Goal: Task Accomplishment & Management: Complete application form

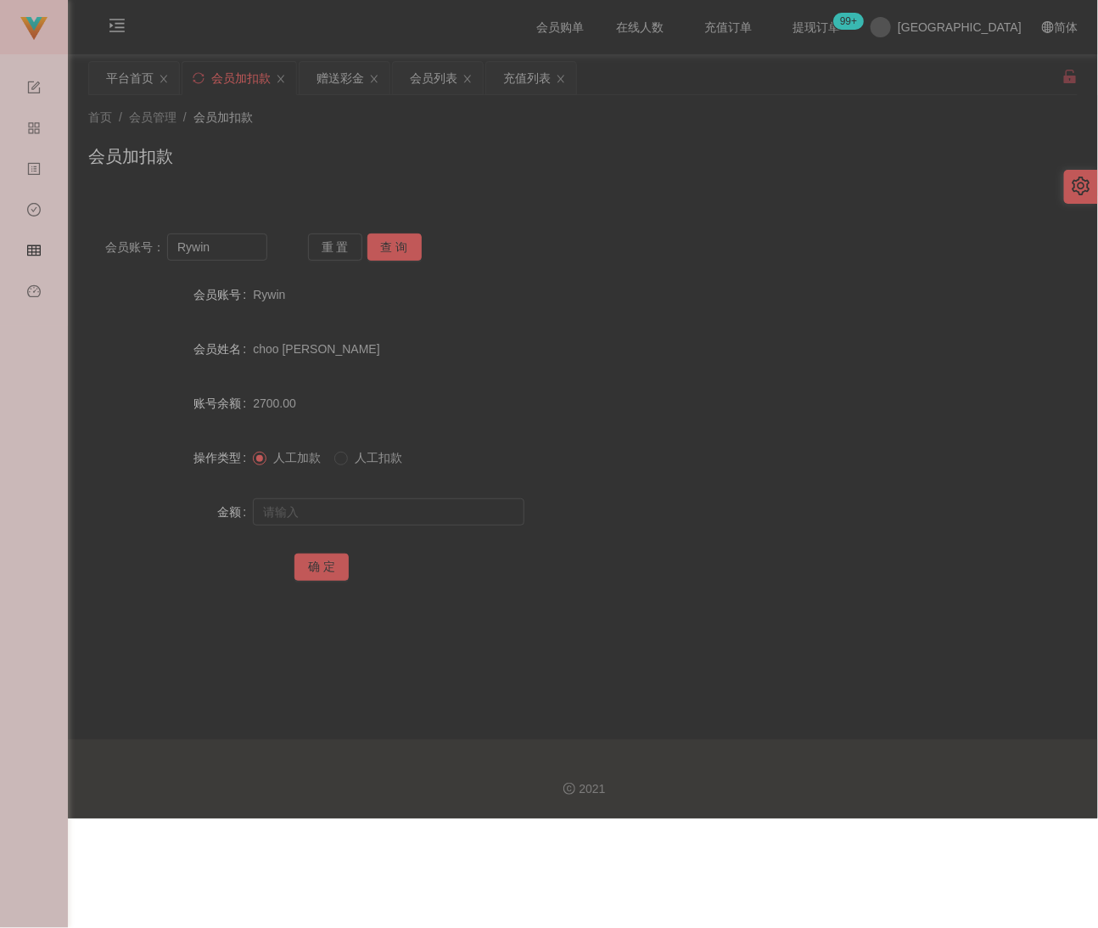
drag, startPoint x: 0, startPoint y: 0, endPoint x: 365, endPoint y: 145, distance: 392.8
click at [378, 136] on div "首页 / 会员管理 / 会员加扣款 / 会员加扣款" at bounding box center [583, 146] width 990 height 74
click at [240, 247] on input "Rywin" at bounding box center [217, 246] width 100 height 27
paste input "ckkk"
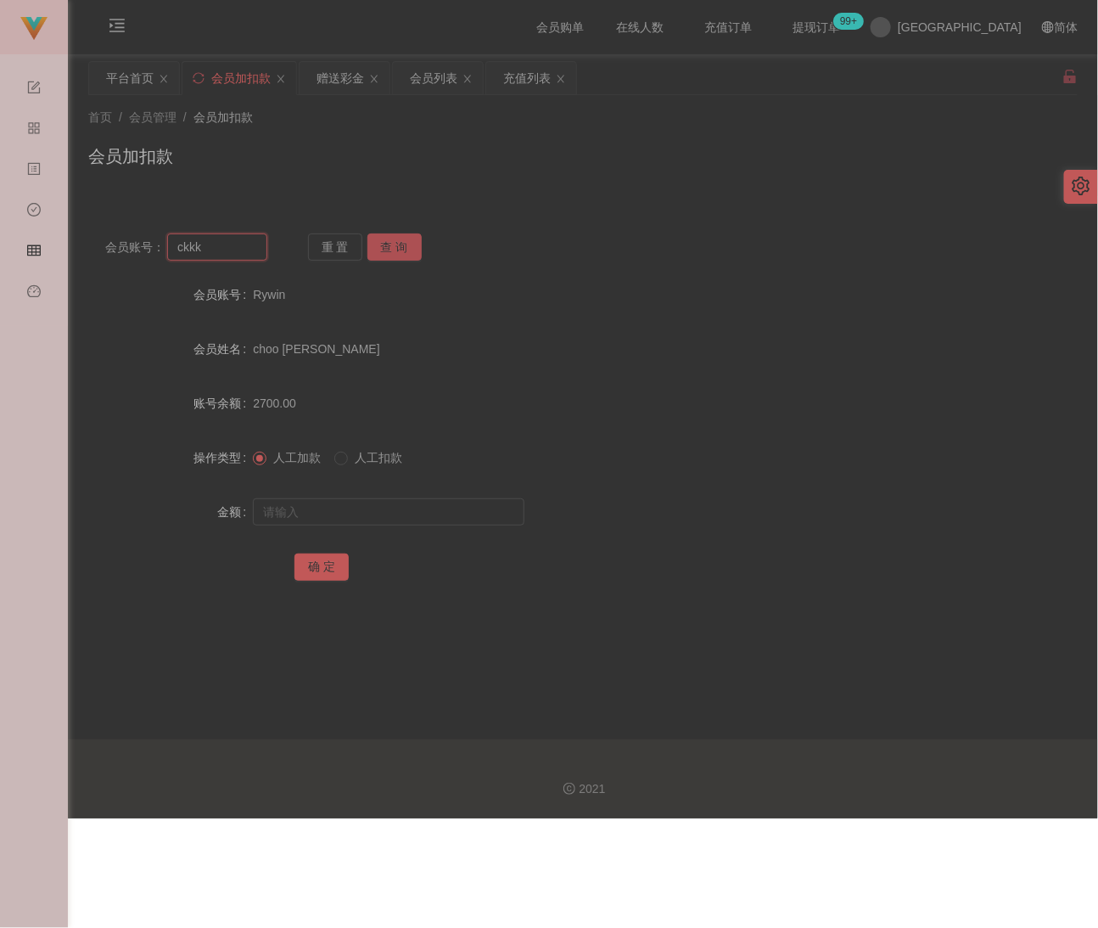
type input "ckkk"
click at [410, 252] on button "查 询" at bounding box center [395, 246] width 54 height 27
click at [365, 520] on input "text" at bounding box center [389, 511] width 272 height 27
click at [413, 508] on input "text" at bounding box center [389, 511] width 272 height 27
paste input "4000"
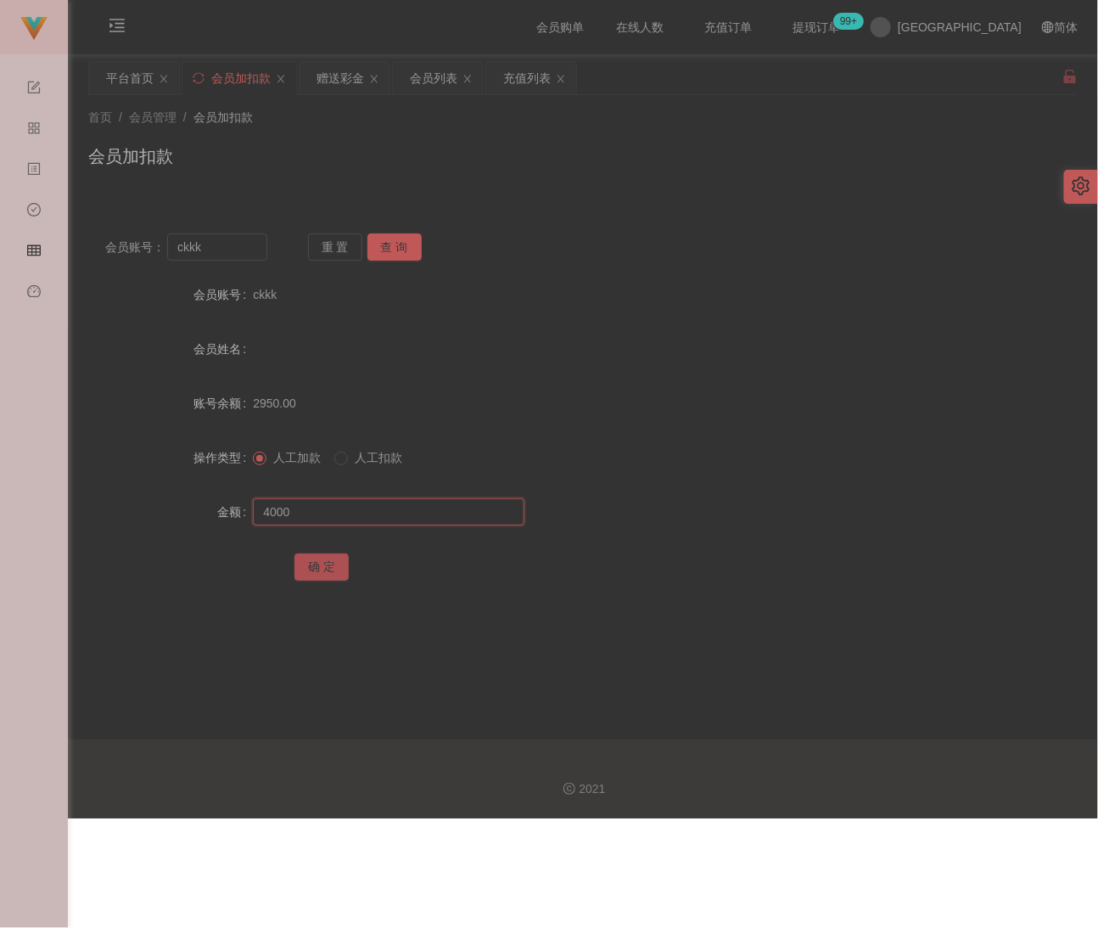
type input "4000"
click at [324, 558] on button "确 定" at bounding box center [322, 566] width 54 height 27
click at [413, 184] on div "首页 / 会员管理 / 会员加扣款 / 会员加扣款" at bounding box center [583, 145] width 1030 height 101
click at [242, 244] on input "ckkk" at bounding box center [217, 246] width 100 height 27
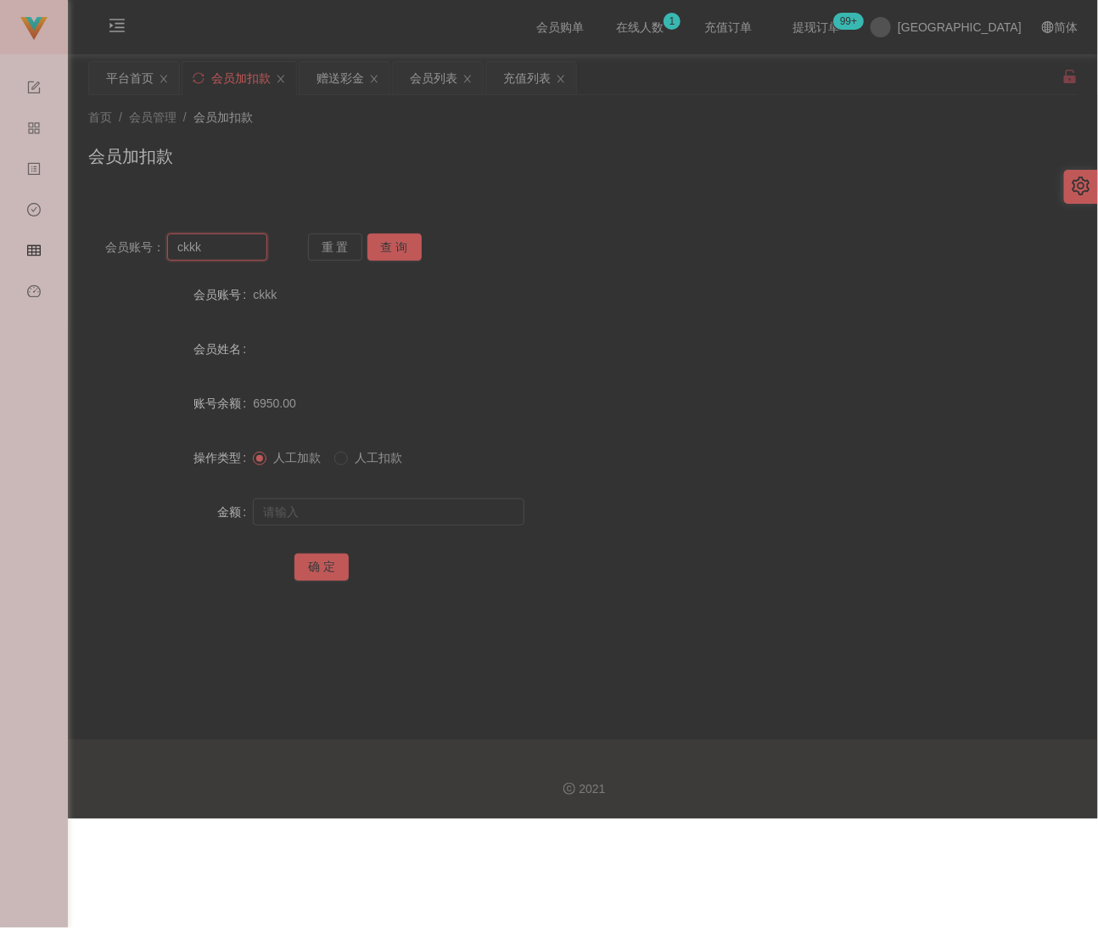
paste input "Crazy8"
type input "Crazy8"
click at [396, 248] on button "查 询" at bounding box center [395, 246] width 54 height 27
drag, startPoint x: 387, startPoint y: 522, endPoint x: 401, endPoint y: 518, distance: 14.2
click at [388, 522] on input "text" at bounding box center [389, 511] width 272 height 27
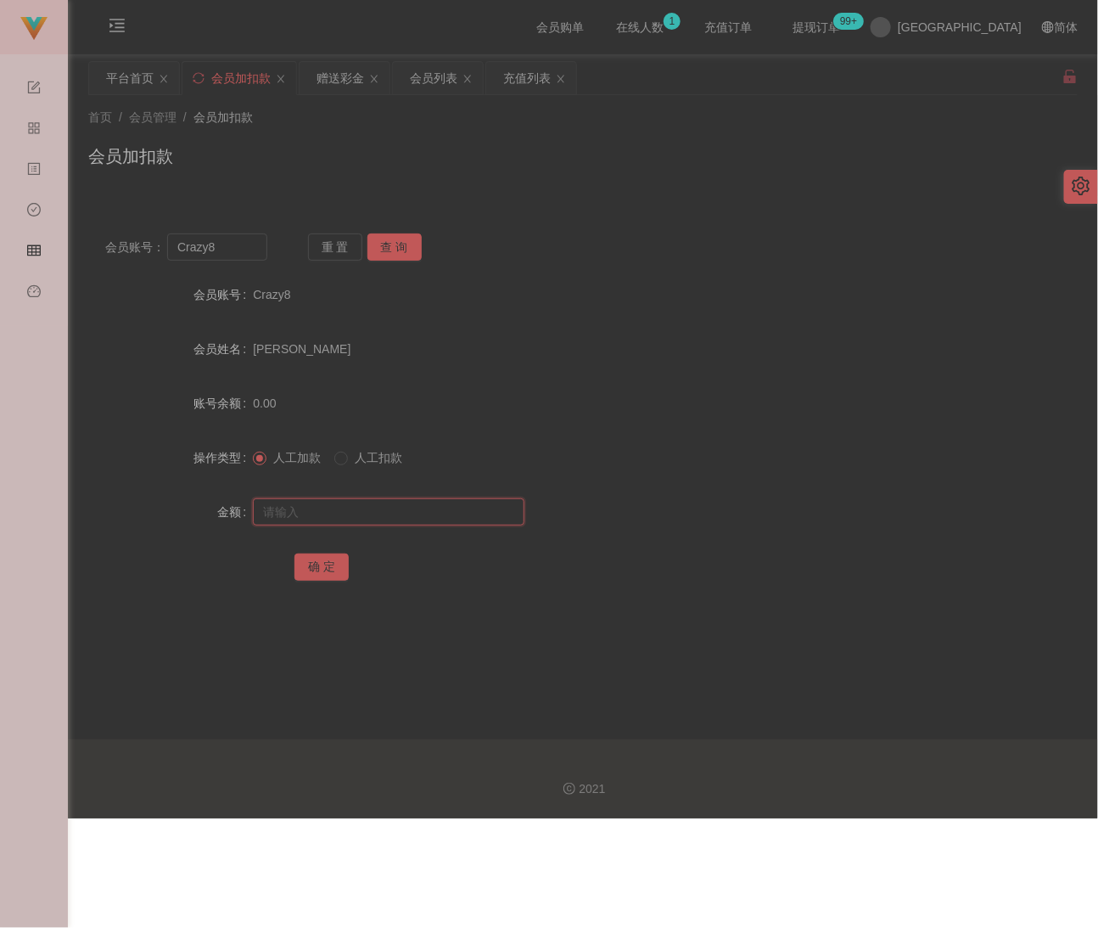
click at [395, 504] on input "text" at bounding box center [389, 511] width 272 height 27
paste input "100"
type input "100"
click at [319, 573] on button "确 定" at bounding box center [322, 566] width 54 height 27
click at [225, 243] on input "Crazy8" at bounding box center [217, 246] width 100 height 27
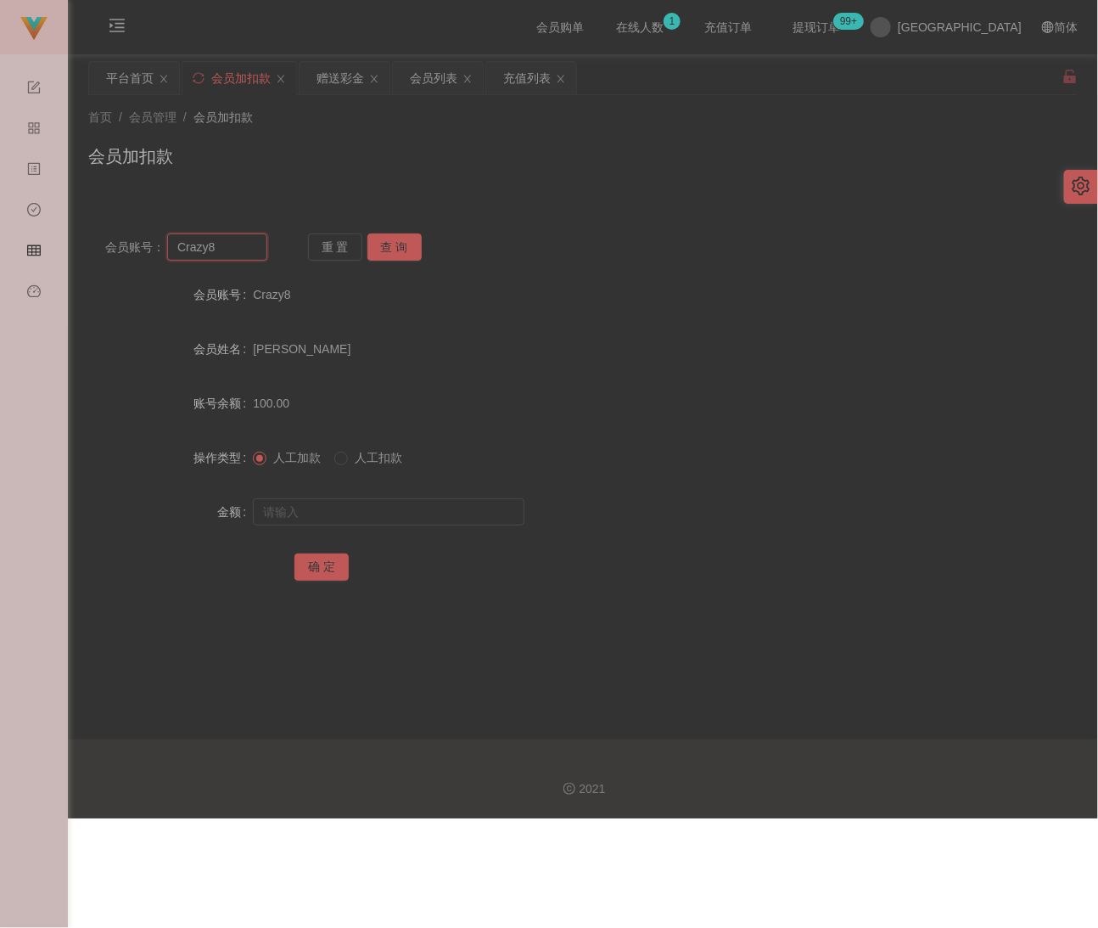
click at [225, 243] on input "Crazy8" at bounding box center [217, 246] width 100 height 27
paste input "Rywin"
type input "Rywin"
click at [374, 240] on button "查 询" at bounding box center [395, 246] width 54 height 27
drag, startPoint x: 378, startPoint y: 508, endPoint x: 429, endPoint y: 515, distance: 51.5
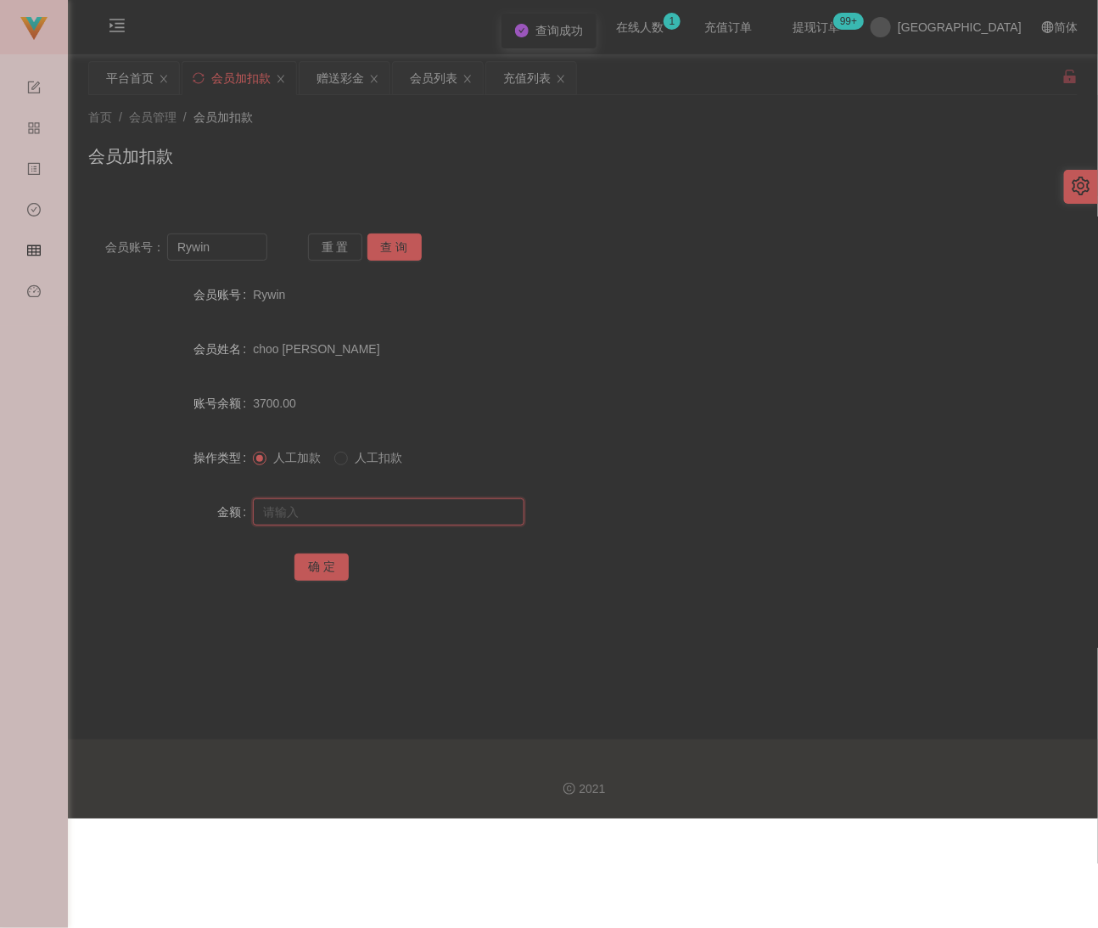
click at [378, 508] on input "text" at bounding box center [389, 511] width 272 height 27
drag, startPoint x: 463, startPoint y: 510, endPoint x: 452, endPoint y: 513, distance: 12.2
click at [463, 510] on input "text" at bounding box center [389, 511] width 272 height 27
paste input "5000"
type input "5000"
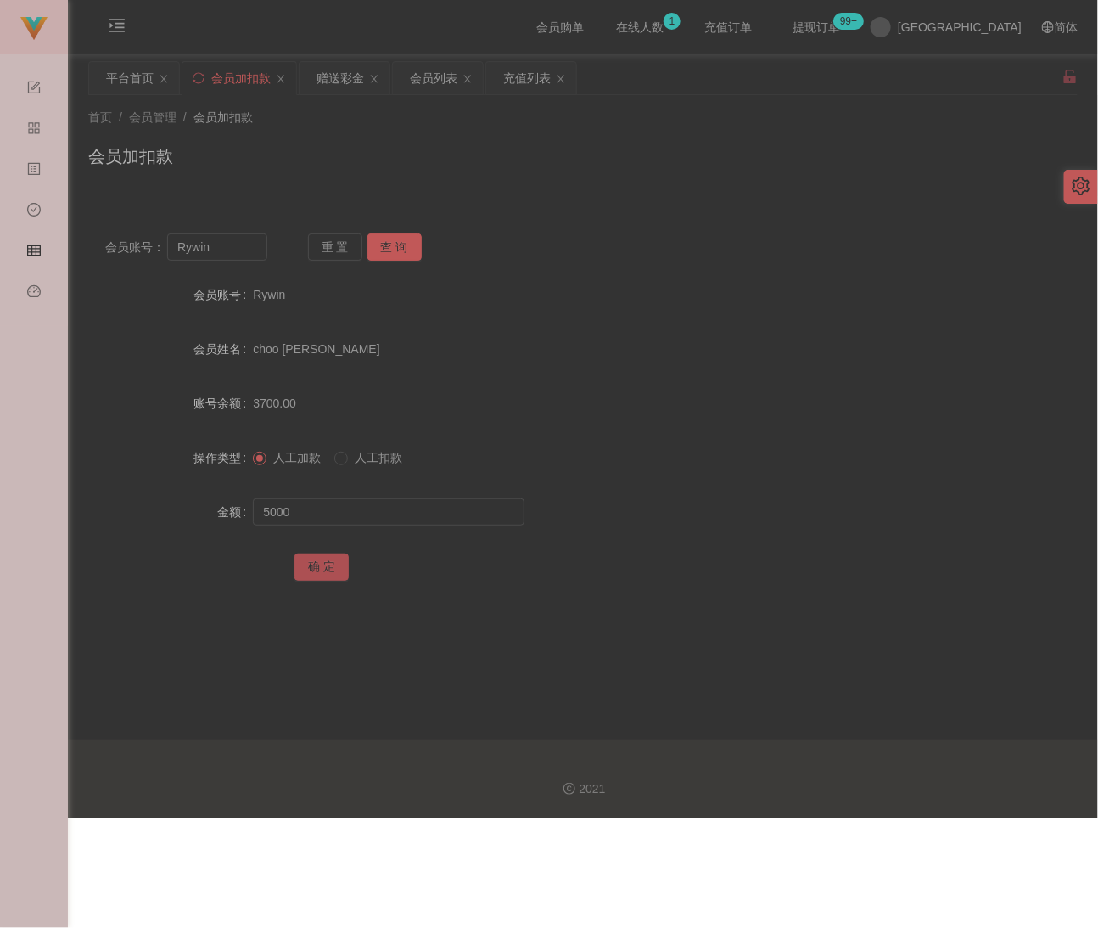
drag, startPoint x: 309, startPoint y: 573, endPoint x: 349, endPoint y: 570, distance: 40.0
click at [309, 573] on button "确 定" at bounding box center [322, 566] width 54 height 27
click at [384, 168] on div "会员加扣款" at bounding box center [583, 162] width 990 height 39
click at [217, 260] on input "Rywin" at bounding box center [217, 246] width 100 height 27
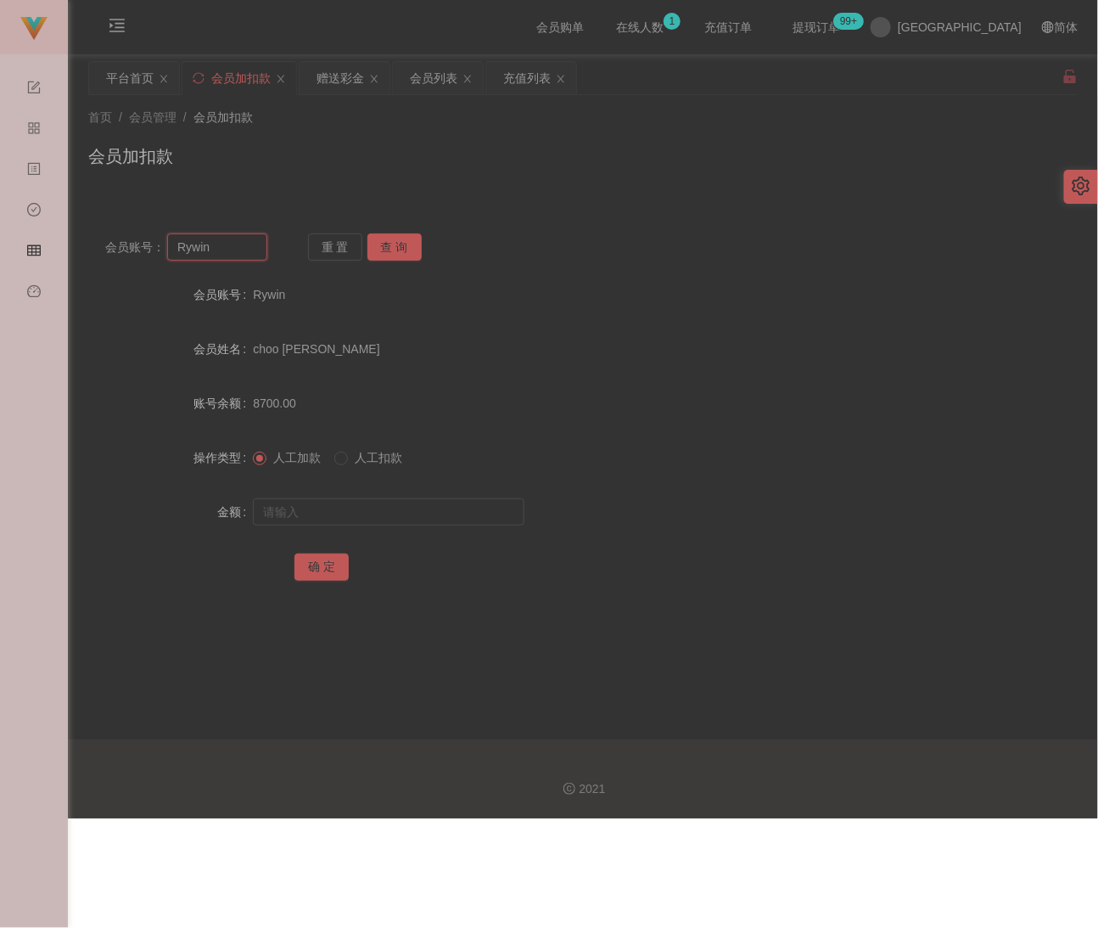
paste input "4953"
type input "4953"
click at [387, 248] on button "查 询" at bounding box center [395, 246] width 54 height 27
click at [368, 508] on input "text" at bounding box center [389, 511] width 272 height 27
type input "800"
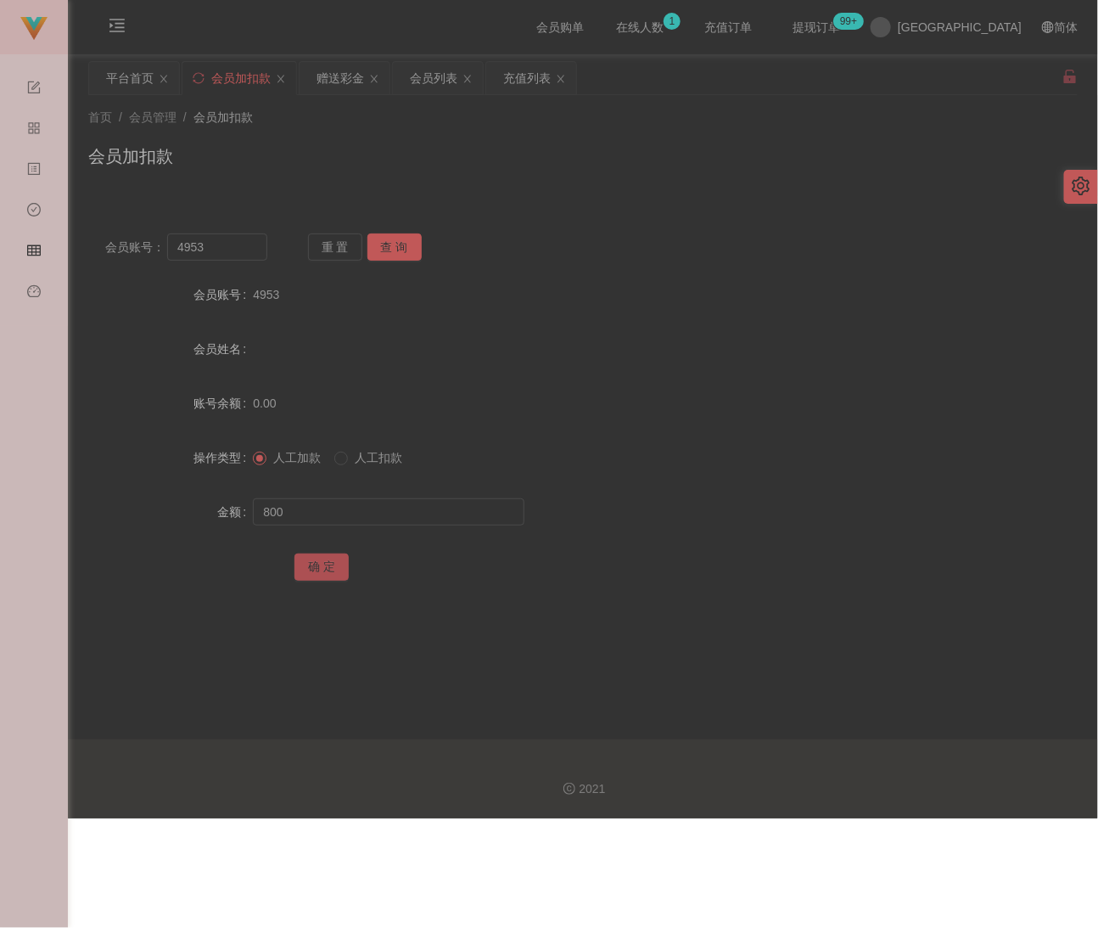
click at [329, 569] on button "确 定" at bounding box center [322, 566] width 54 height 27
drag, startPoint x: 589, startPoint y: 155, endPoint x: 568, endPoint y: 155, distance: 21.2
click at [589, 155] on div "会员加扣款" at bounding box center [583, 162] width 990 height 39
click at [237, 245] on input "4953" at bounding box center [217, 246] width 100 height 27
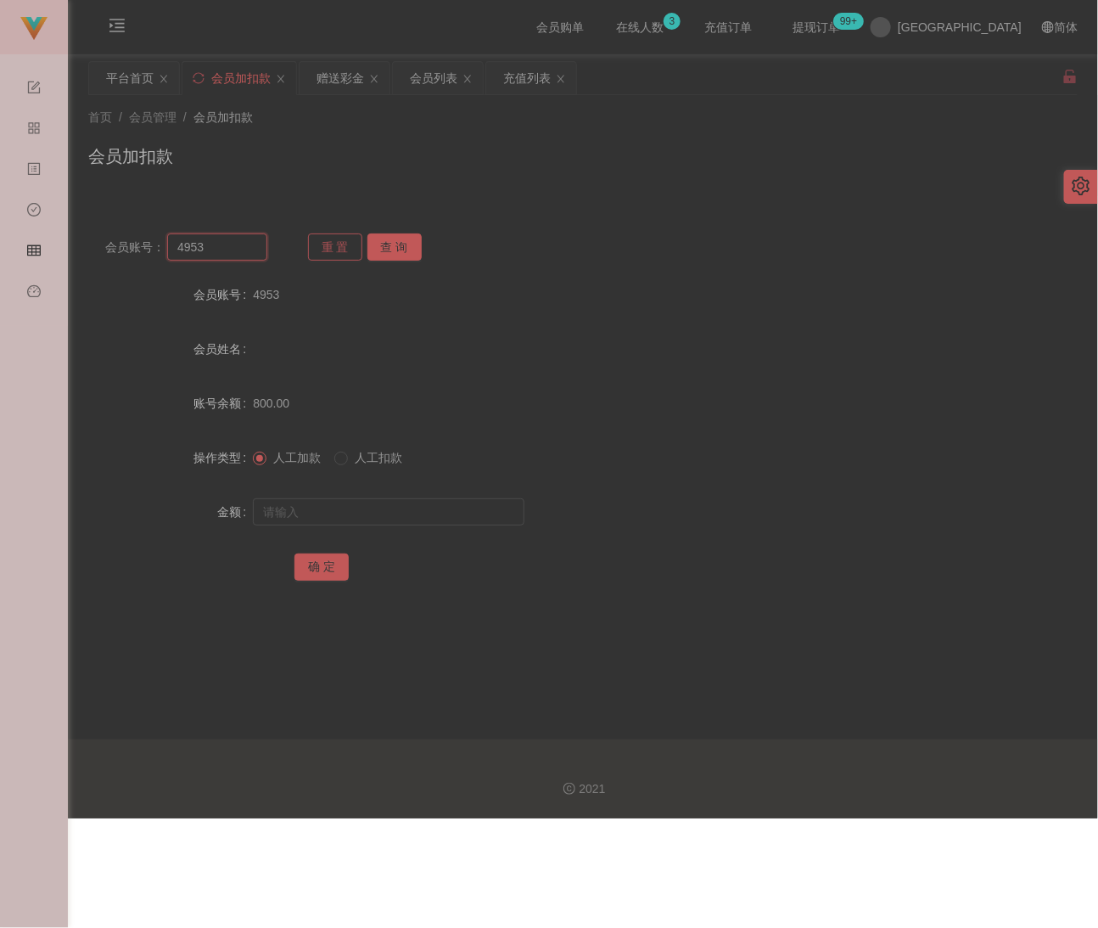
paste input "WW12"
type input "WW123"
drag, startPoint x: 406, startPoint y: 248, endPoint x: 398, endPoint y: 258, distance: 12.7
click at [406, 248] on button "查 询" at bounding box center [395, 246] width 54 height 27
click at [350, 505] on input "text" at bounding box center [389, 511] width 272 height 27
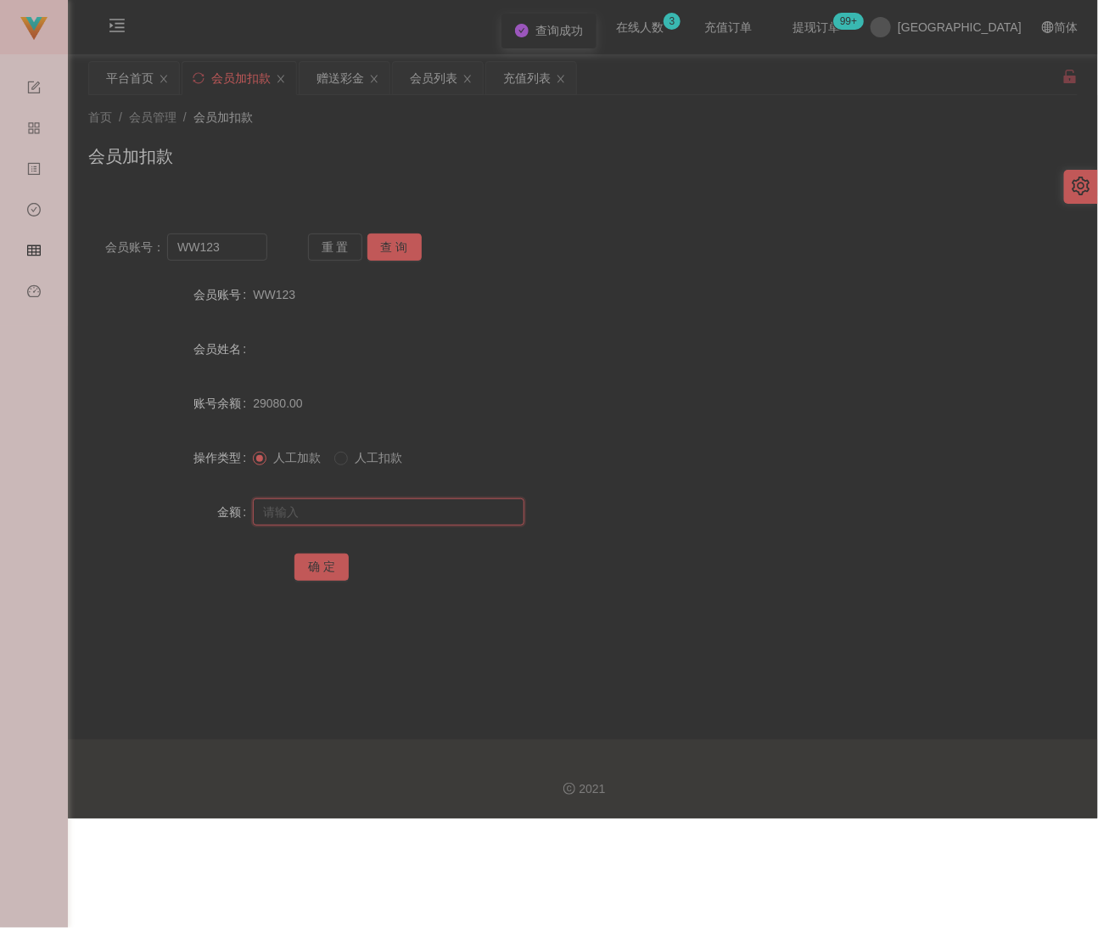
click at [485, 518] on input "text" at bounding box center [389, 511] width 272 height 27
paste input "30"
type input "30"
click at [318, 569] on button "确 定" at bounding box center [322, 566] width 54 height 27
click at [250, 255] on input "WW123" at bounding box center [217, 246] width 100 height 27
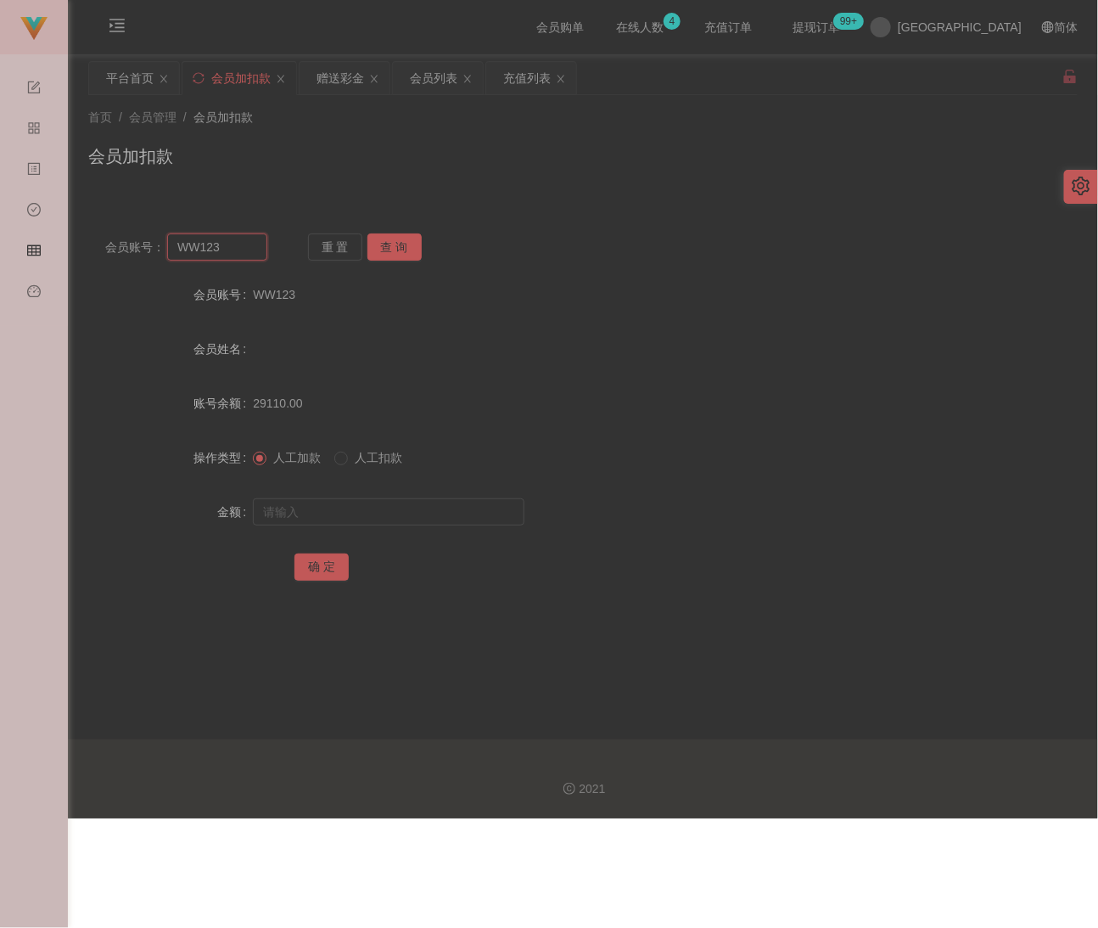
click at [250, 255] on input "WW123" at bounding box center [217, 246] width 100 height 27
paste input "paulyts"
type input "paulyts"
click at [393, 243] on button "查 询" at bounding box center [395, 246] width 54 height 27
click at [375, 512] on input "text" at bounding box center [389, 511] width 272 height 27
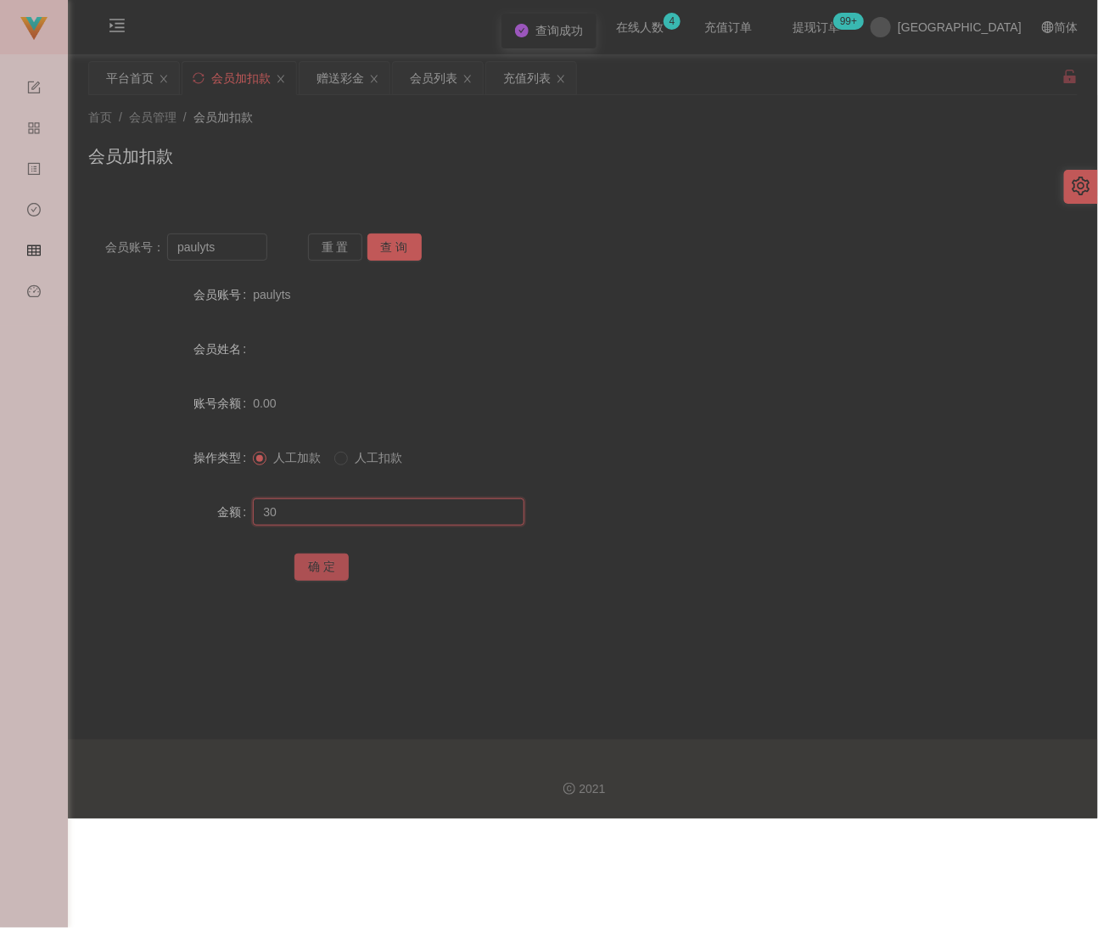
type input "30"
click at [328, 561] on button "确 定" at bounding box center [322, 566] width 54 height 27
click at [380, 135] on div "首页 / 会员管理 / 会员加扣款 / 会员加扣款" at bounding box center [583, 146] width 990 height 74
click at [235, 245] on input "paulyts" at bounding box center [217, 246] width 100 height 27
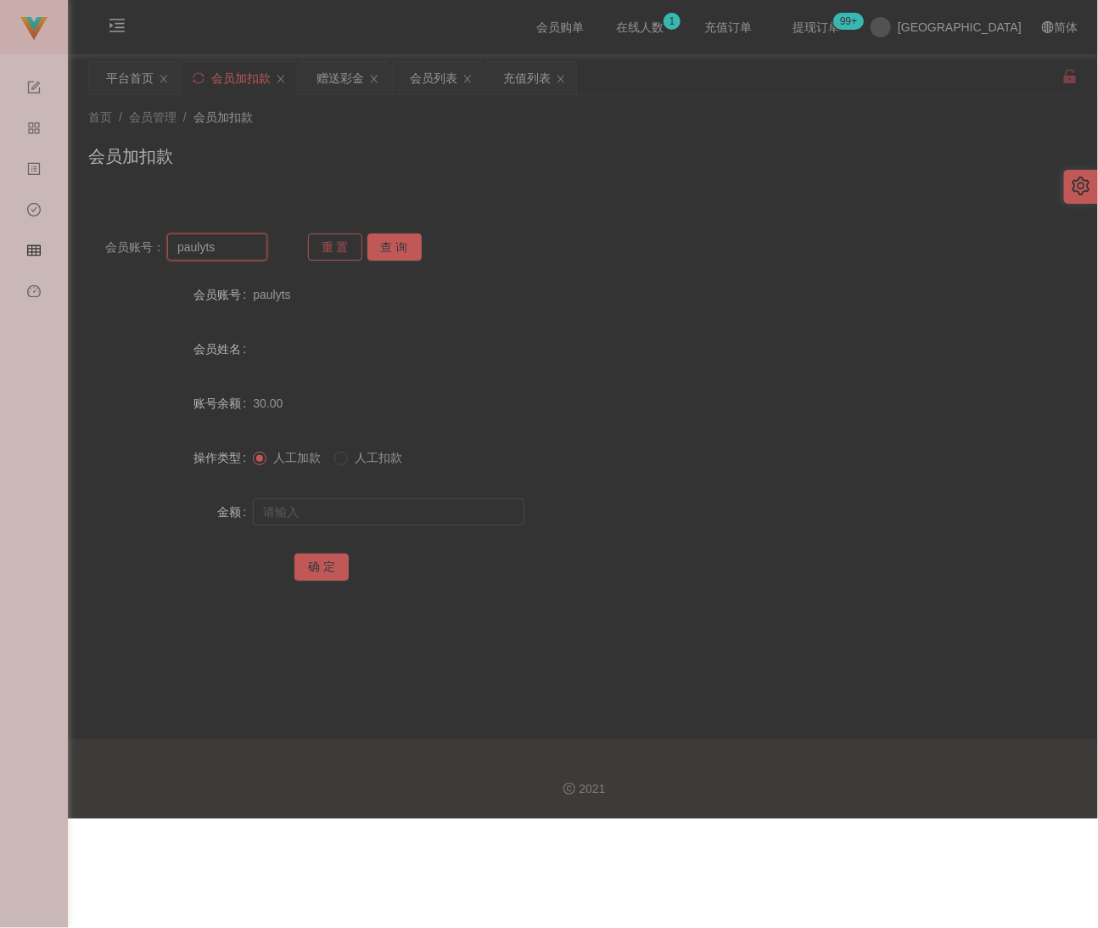
paste input "qq123"
type input "qq123"
click at [398, 253] on button "查 询" at bounding box center [395, 246] width 54 height 27
click at [403, 510] on input "text" at bounding box center [389, 511] width 272 height 27
type input "30"
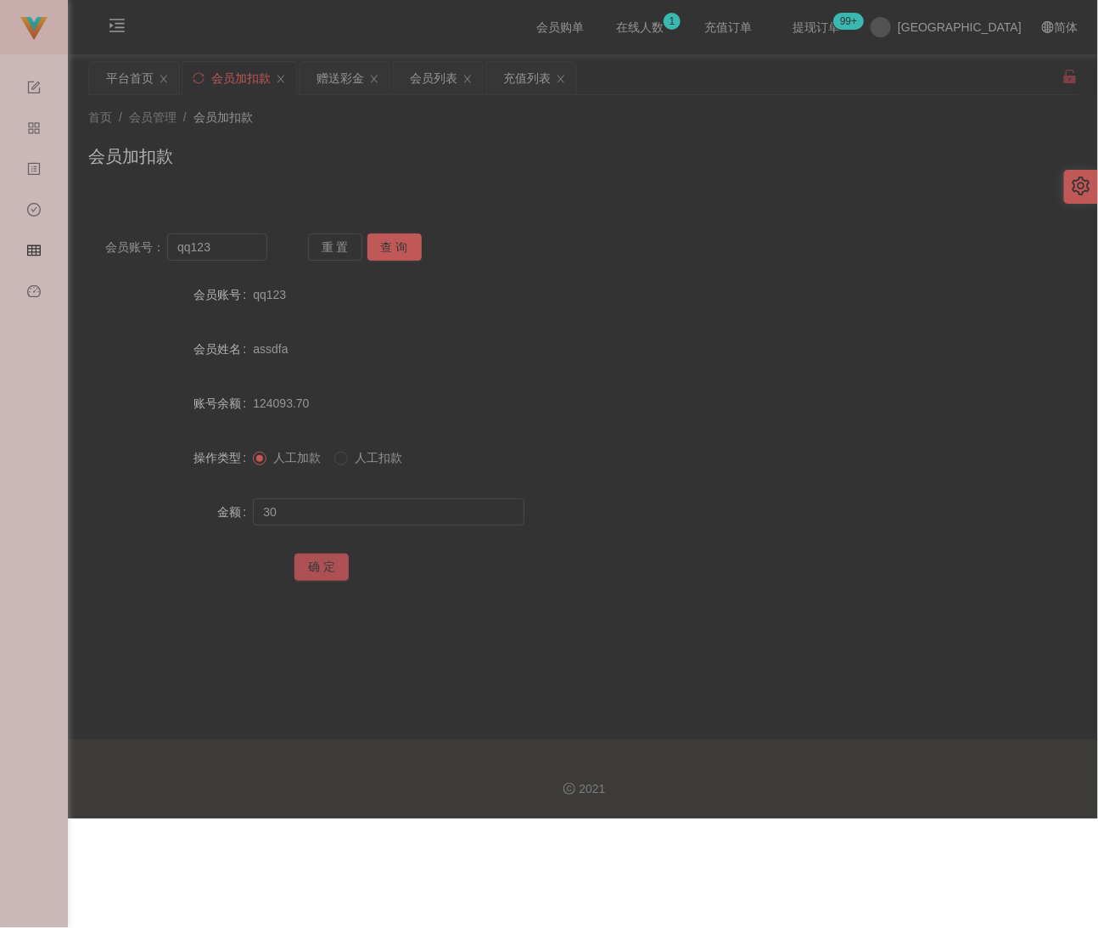
click at [300, 575] on button "确 定" at bounding box center [322, 566] width 54 height 27
click at [237, 255] on input "qq123" at bounding box center [217, 246] width 100 height 27
click at [383, 238] on button "查 询" at bounding box center [395, 246] width 54 height 27
click at [387, 510] on input "text" at bounding box center [389, 511] width 272 height 27
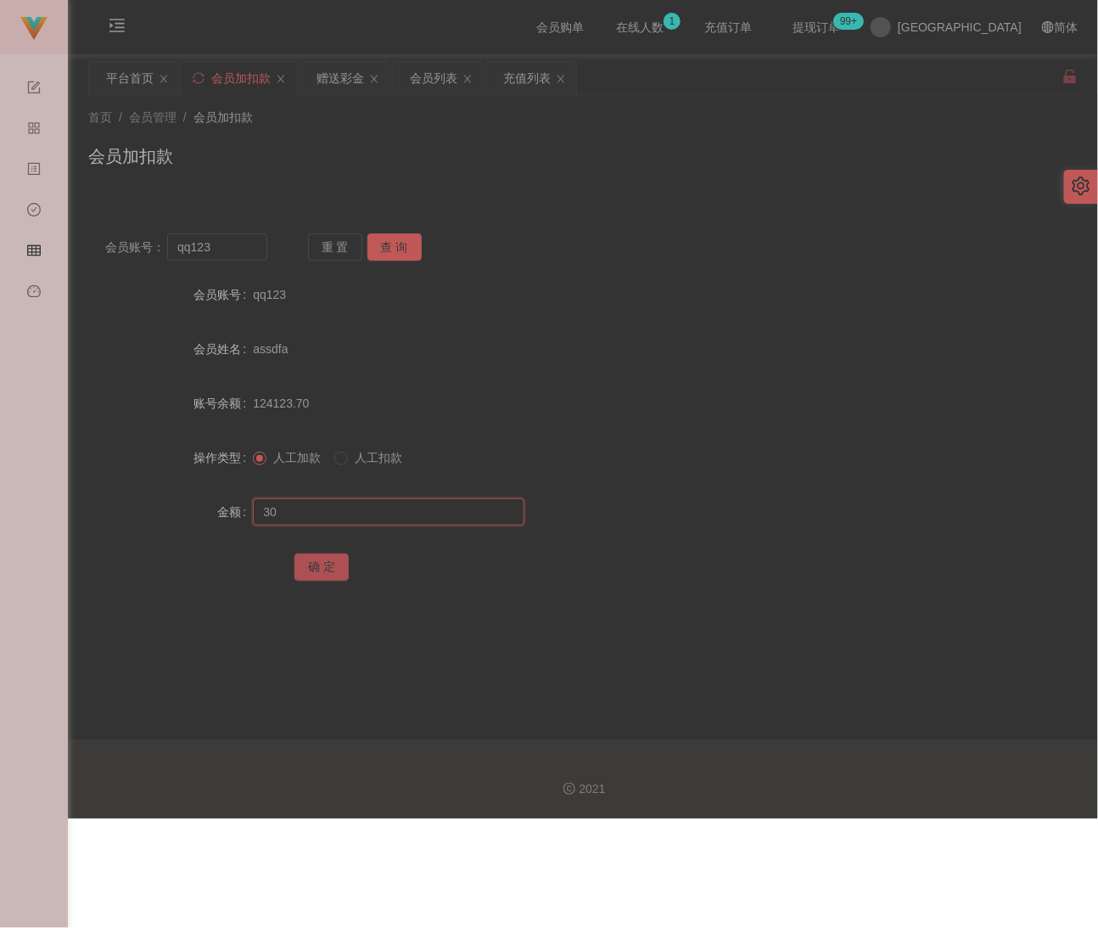
type input "30"
click at [311, 569] on button "确 定" at bounding box center [322, 566] width 54 height 27
click at [233, 252] on input "qq123" at bounding box center [217, 246] width 100 height 27
paste input "khoo7739"
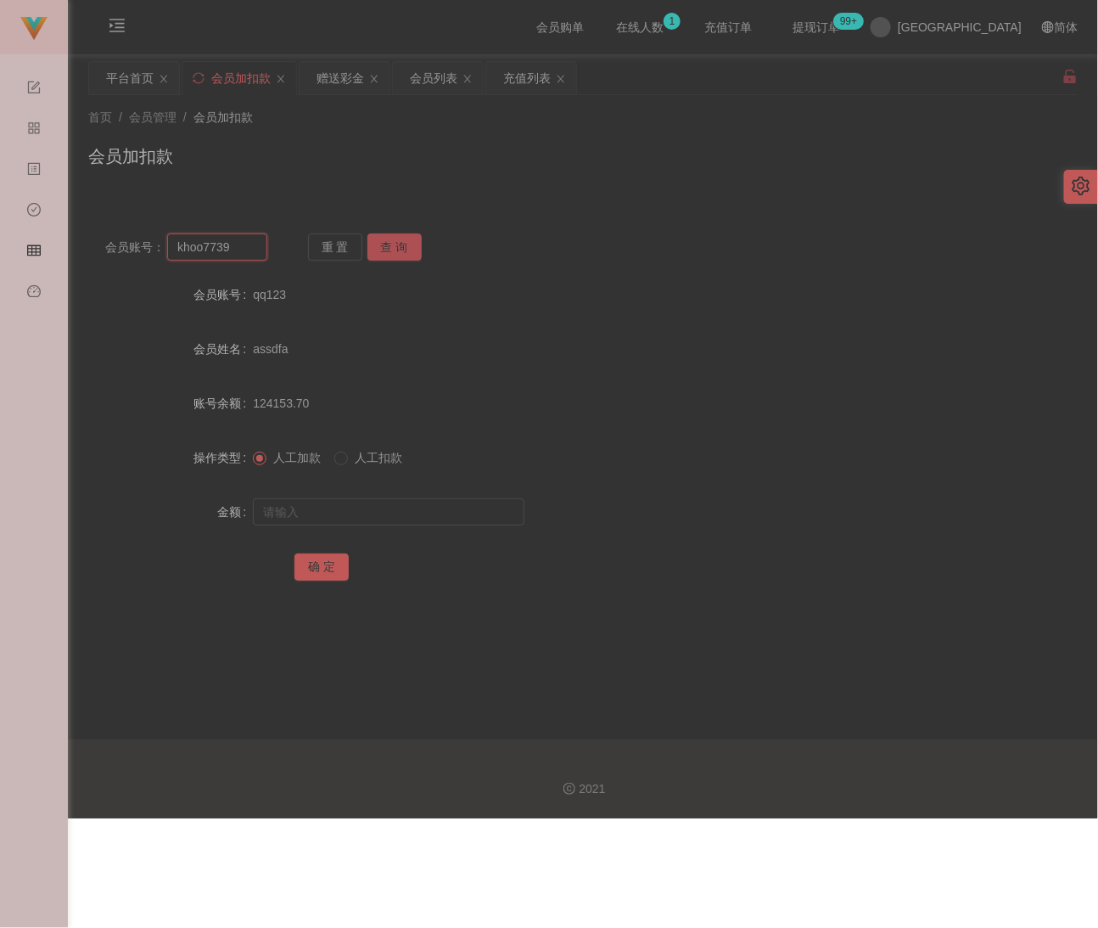
type input "khoo7739"
click at [388, 244] on button "查 询" at bounding box center [395, 246] width 54 height 27
click at [364, 504] on input "text" at bounding box center [389, 511] width 272 height 27
drag, startPoint x: 430, startPoint y: 508, endPoint x: 413, endPoint y: 513, distance: 18.5
click at [430, 508] on input "text" at bounding box center [389, 511] width 272 height 27
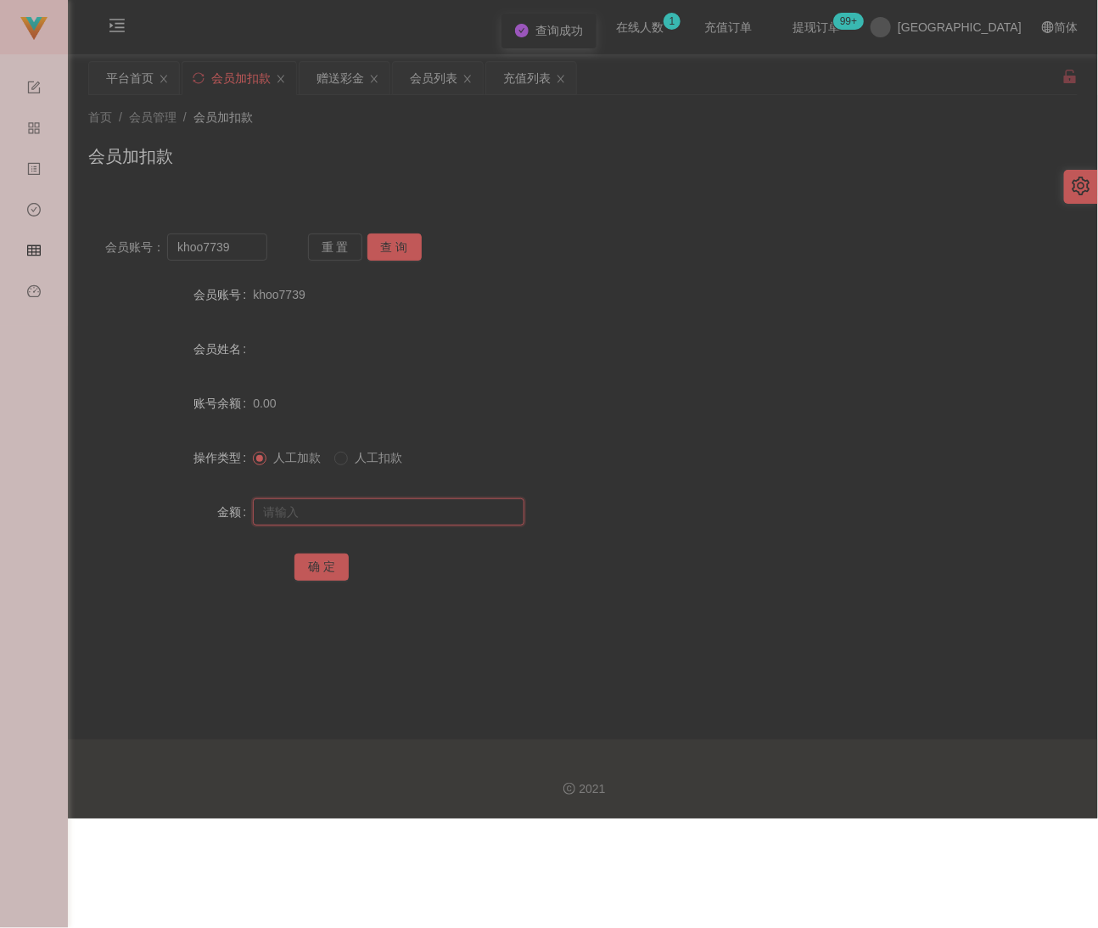
paste input "30"
type input "30"
click at [318, 561] on button "确 定" at bounding box center [322, 566] width 54 height 27
click at [247, 253] on input "khoo7739" at bounding box center [217, 246] width 100 height 27
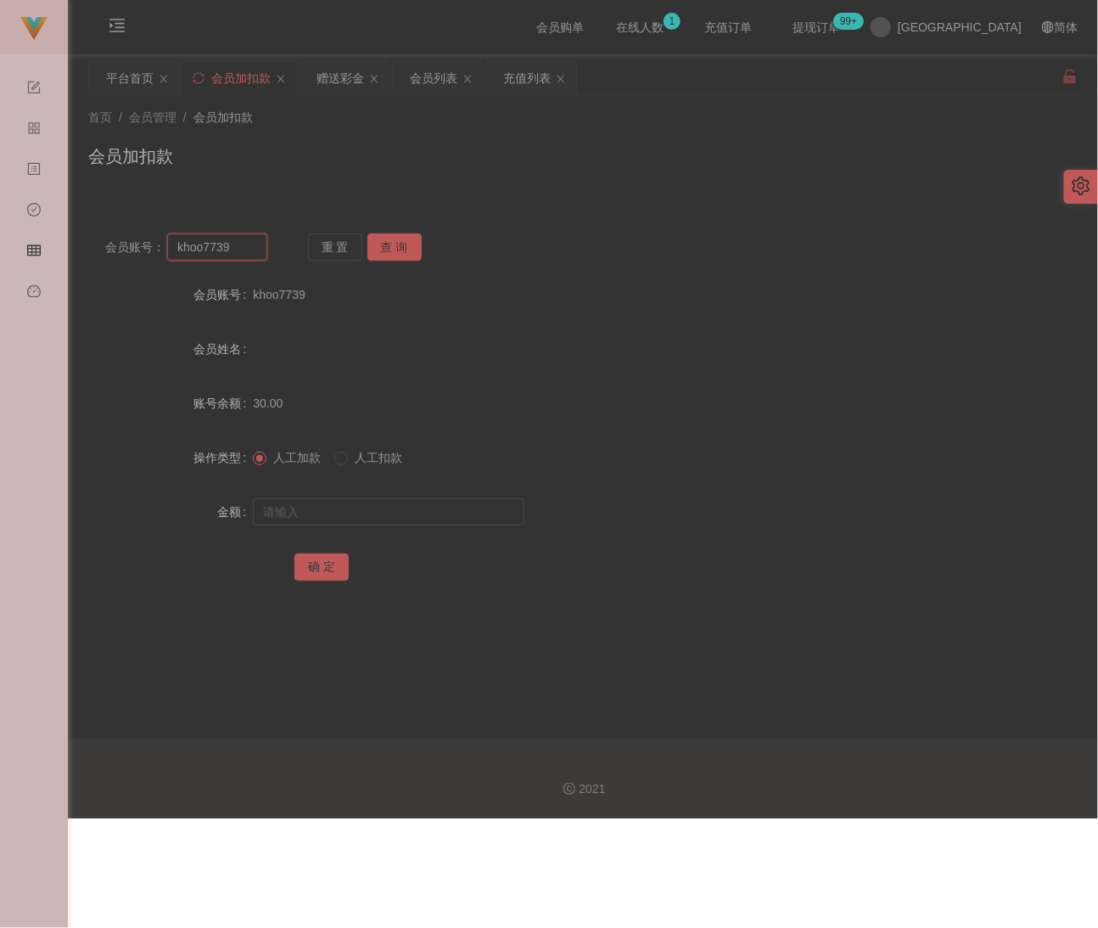
paste input "qq123"
type input "qq123"
click at [396, 253] on button "查 询" at bounding box center [395, 246] width 54 height 27
click at [392, 509] on input "text" at bounding box center [389, 511] width 272 height 27
type input "30"
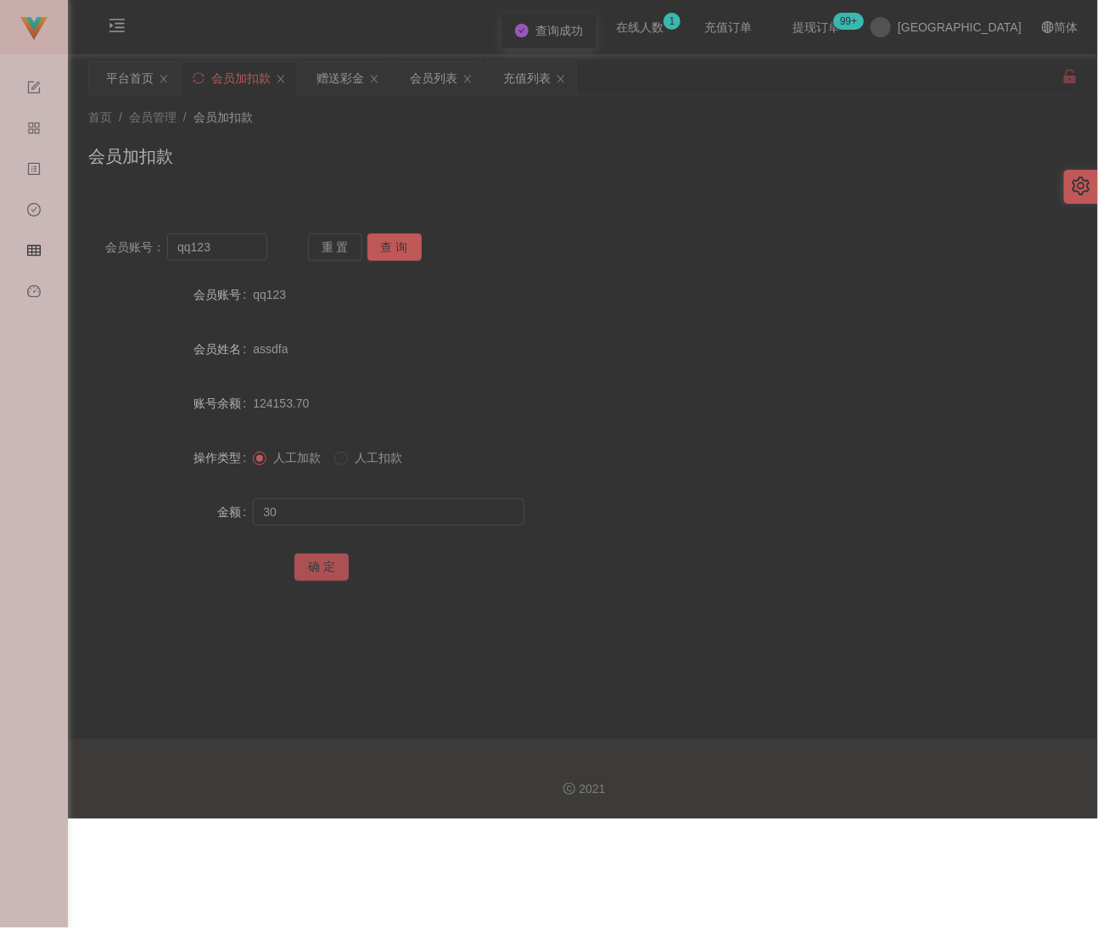
click at [324, 566] on button "确 定" at bounding box center [322, 566] width 54 height 27
click at [235, 248] on input "qq123" at bounding box center [217, 246] width 100 height 27
paste input "chongyee"
type input "chongyee"
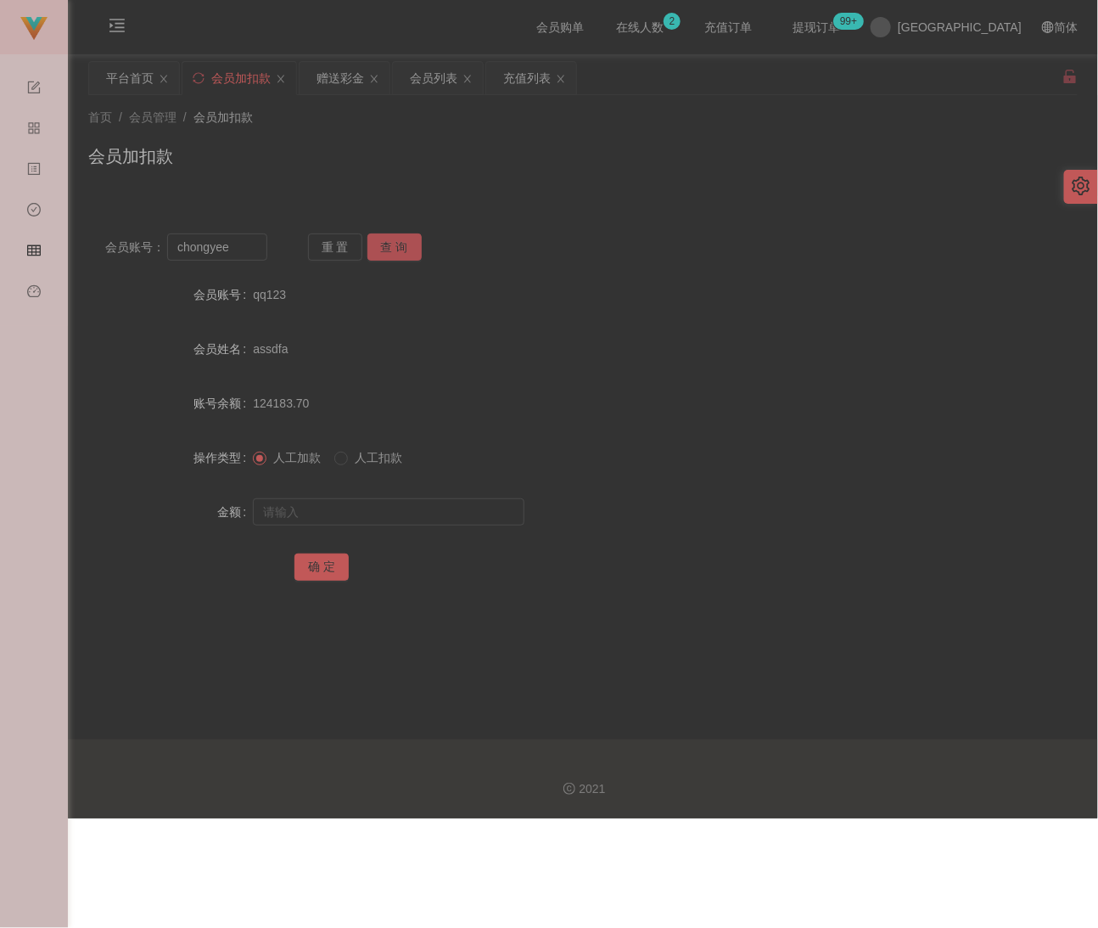
click at [408, 252] on button "查 询" at bounding box center [395, 246] width 54 height 27
click at [388, 513] on input "text" at bounding box center [389, 511] width 272 height 27
click at [449, 515] on input "text" at bounding box center [389, 511] width 272 height 27
paste input "30"
type input "30"
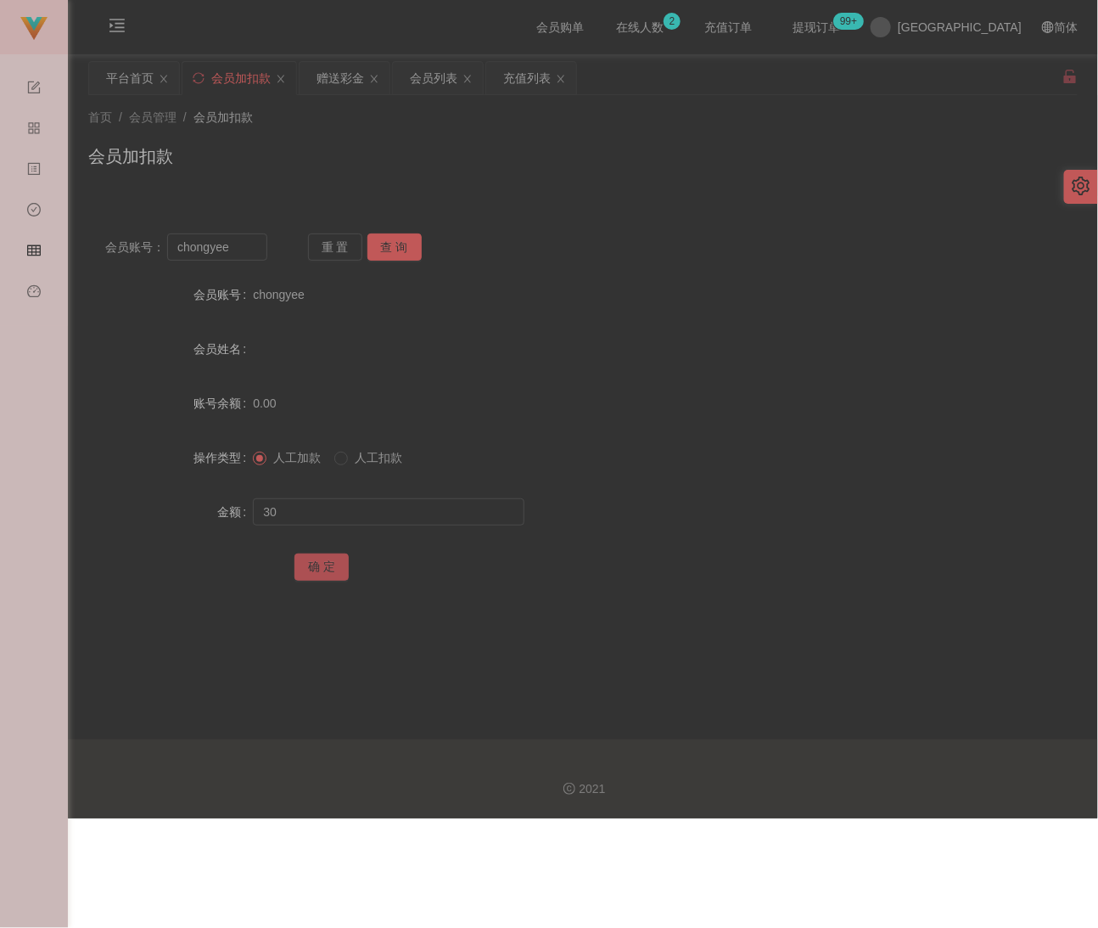
click at [328, 558] on button "确 定" at bounding box center [322, 566] width 54 height 27
click at [244, 253] on input "chongyee" at bounding box center [217, 246] width 100 height 27
paste input "WW123"
type input "WW123"
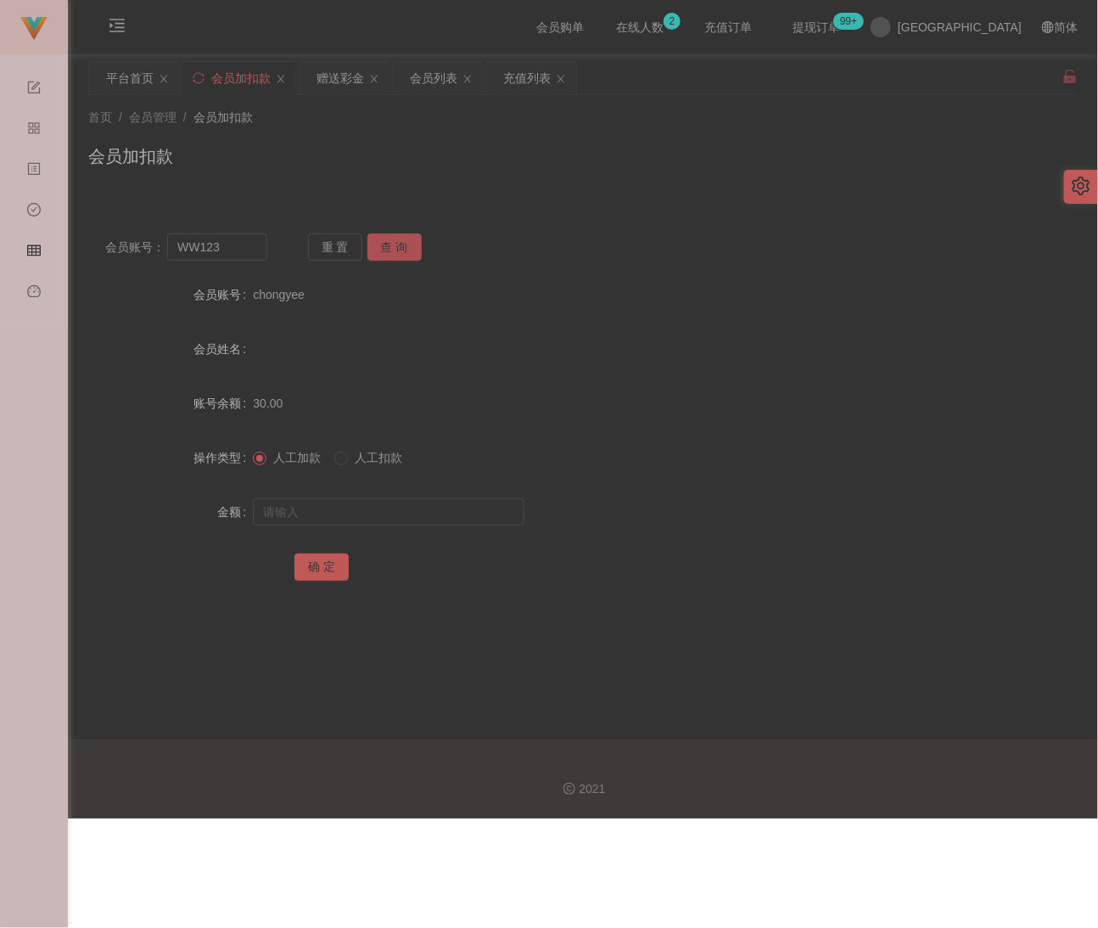
click at [400, 248] on button "查 询" at bounding box center [395, 246] width 54 height 27
click at [364, 504] on input "text" at bounding box center [389, 511] width 272 height 27
type input "30"
click at [324, 569] on button "确 定" at bounding box center [322, 566] width 54 height 27
click at [229, 242] on input "WW123" at bounding box center [217, 246] width 100 height 27
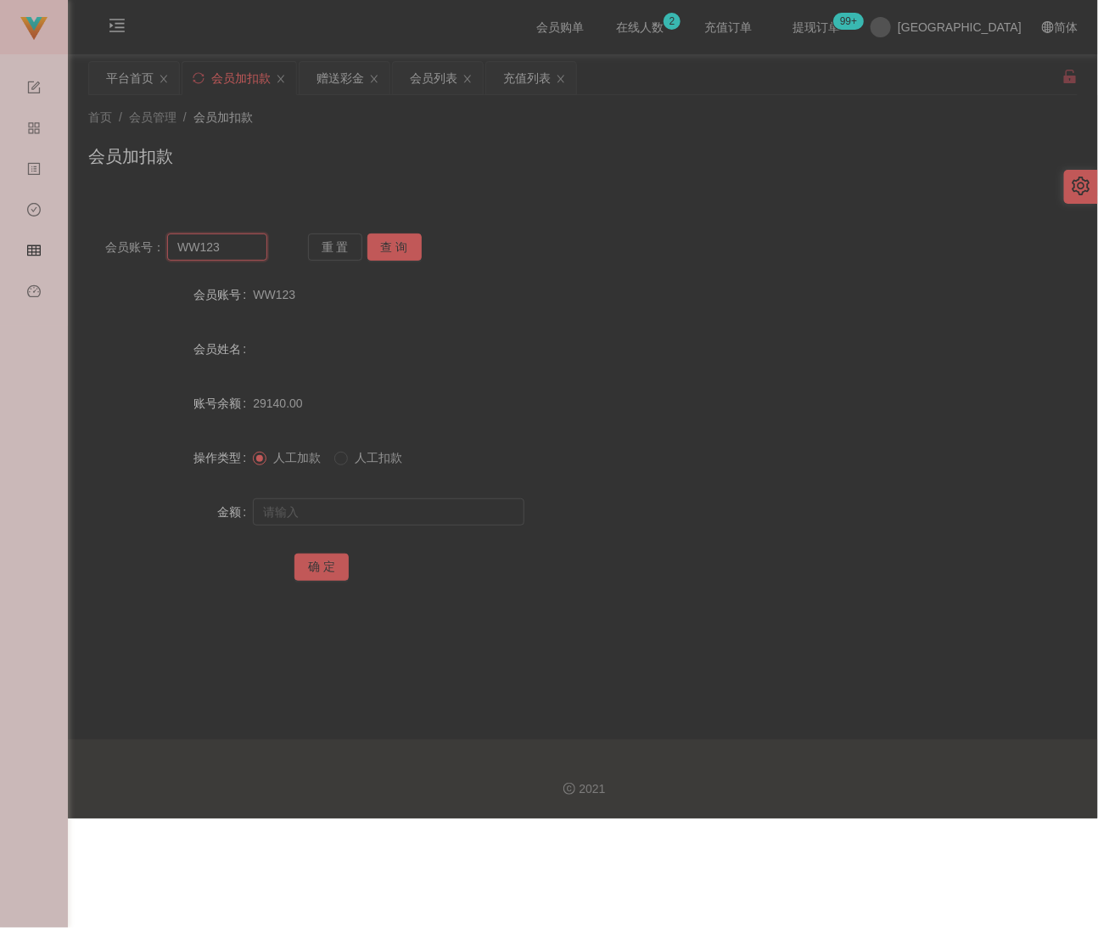
click at [229, 242] on input "WW123" at bounding box center [217, 246] width 100 height 27
paste input "ALLAN8888"
type input "ALLAN8888"
click at [395, 250] on button "查 询" at bounding box center [395, 246] width 54 height 27
click at [407, 519] on input "text" at bounding box center [389, 511] width 272 height 27
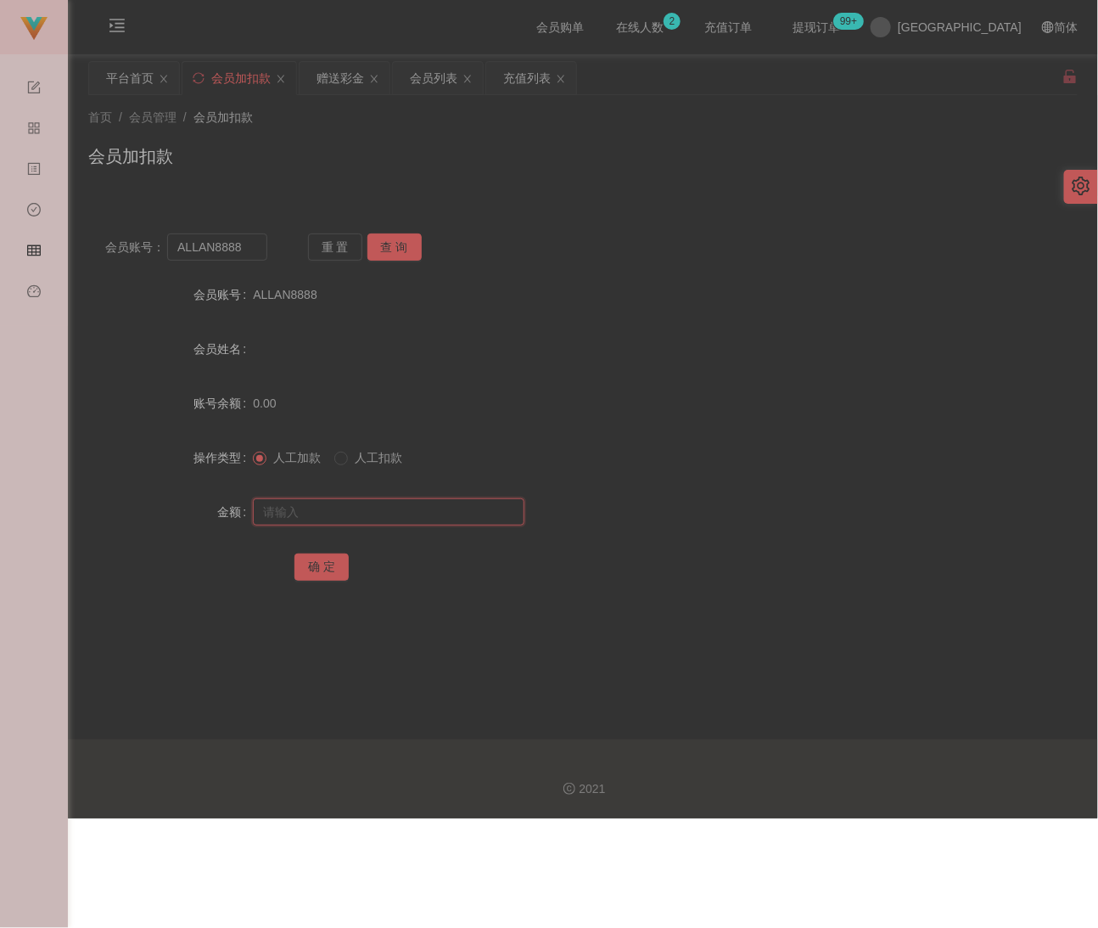
click at [431, 510] on input "text" at bounding box center [389, 511] width 272 height 27
paste input "30"
type input "30"
click at [323, 561] on button "确 定" at bounding box center [322, 566] width 54 height 27
click at [372, 145] on div "会员加扣款" at bounding box center [583, 162] width 990 height 39
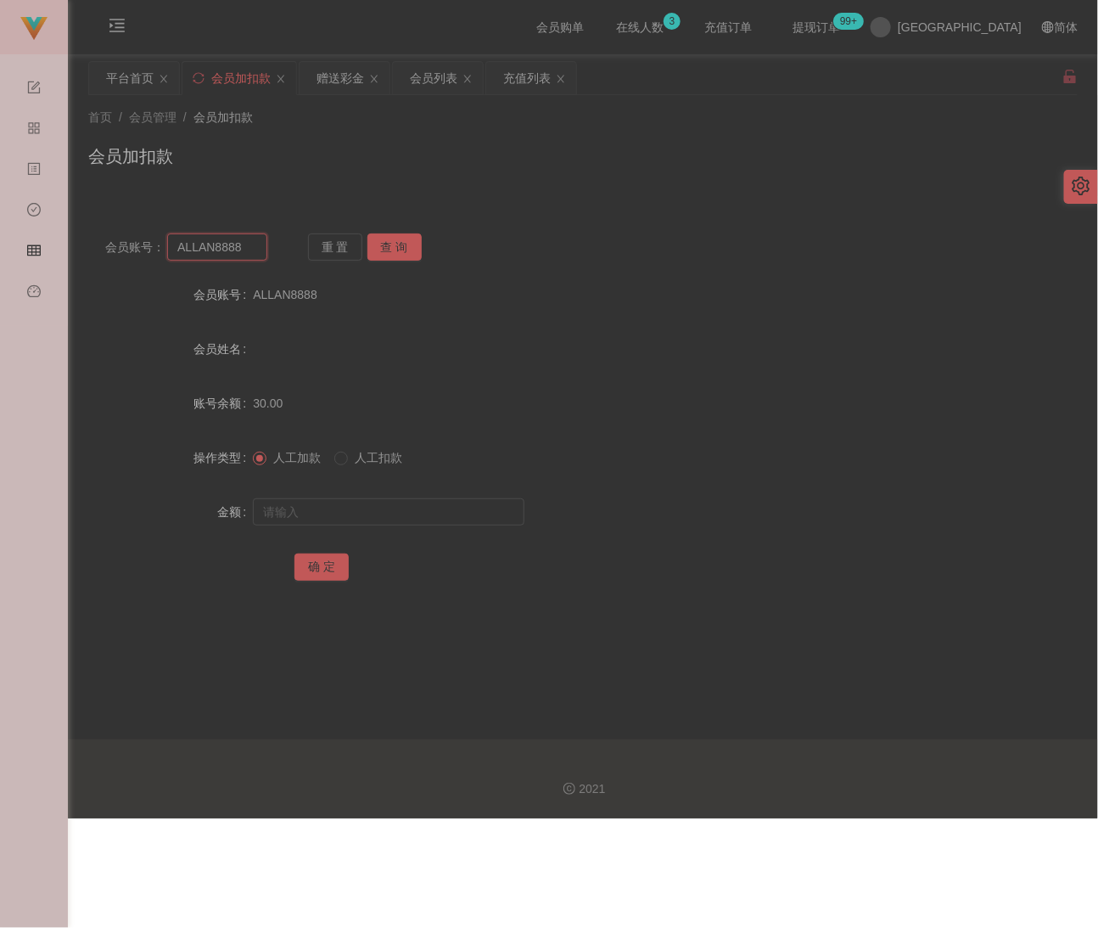
click at [252, 239] on input "ALLAN8888" at bounding box center [217, 246] width 100 height 27
paste input "qq123"
type input "qq123"
click at [388, 242] on button "查 询" at bounding box center [395, 246] width 54 height 27
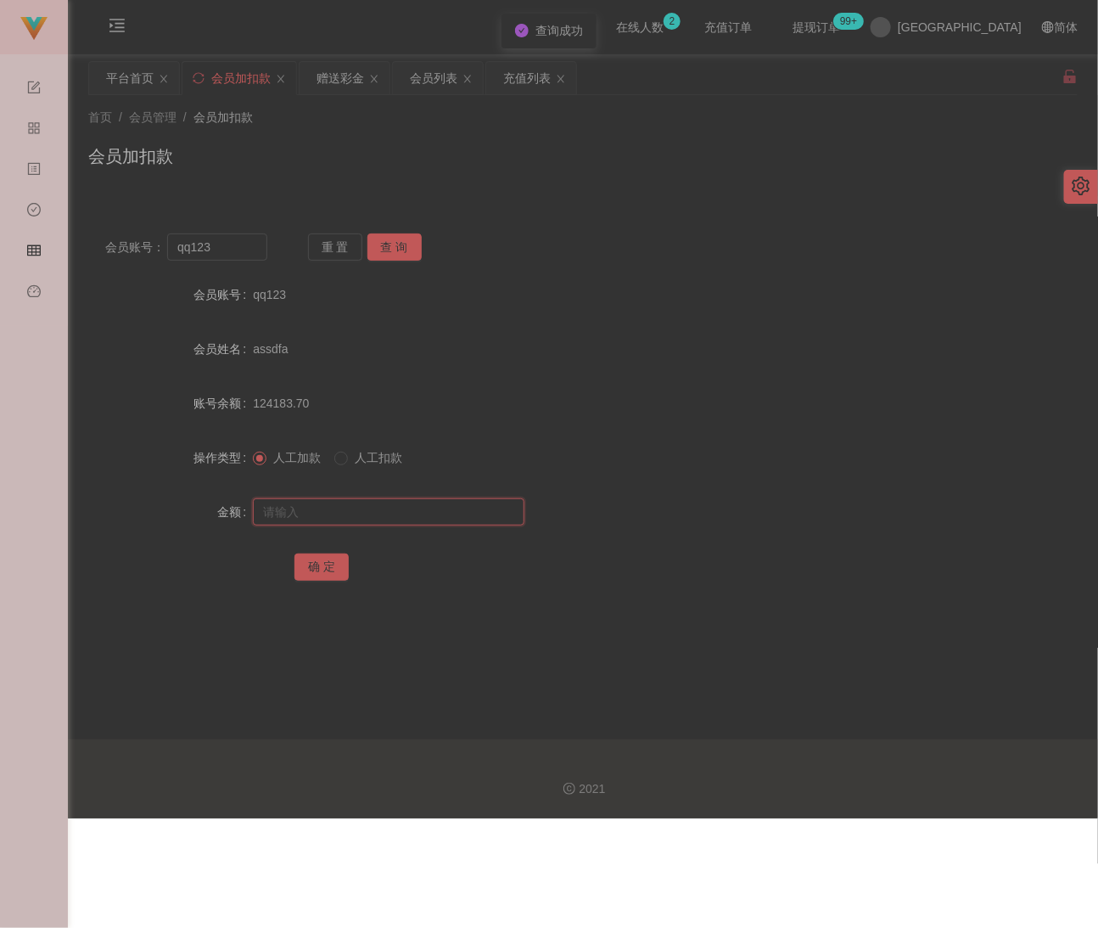
click at [369, 499] on input "text" at bounding box center [389, 511] width 272 height 27
type input "30"
click at [328, 564] on button "确 定" at bounding box center [322, 566] width 54 height 27
click at [229, 248] on input "qq123" at bounding box center [217, 246] width 100 height 27
click at [229, 247] on input "qq123" at bounding box center [217, 246] width 100 height 27
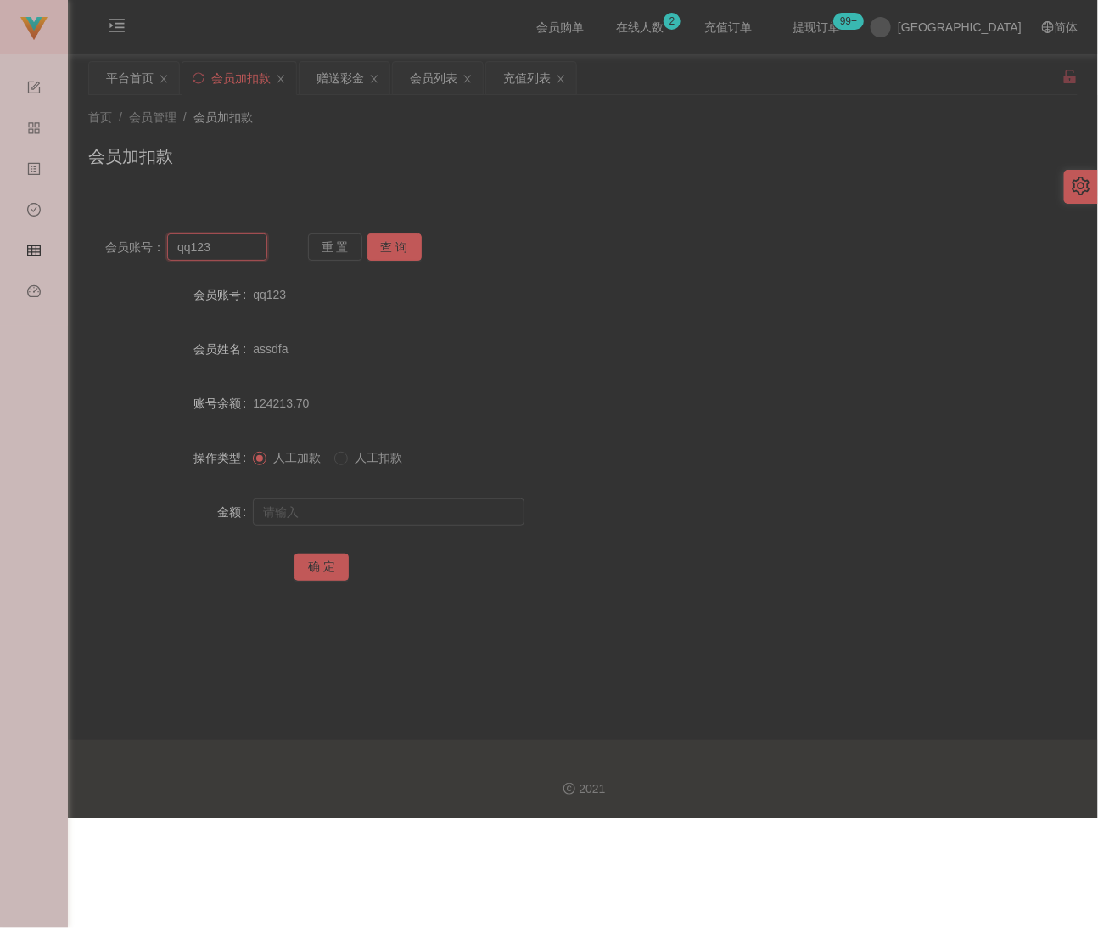
paste input "doctro"
type input "doctro"
click at [390, 237] on button "查 询" at bounding box center [395, 246] width 54 height 27
click at [377, 500] on input "text" at bounding box center [389, 511] width 272 height 27
click at [490, 513] on input "text" at bounding box center [389, 511] width 272 height 27
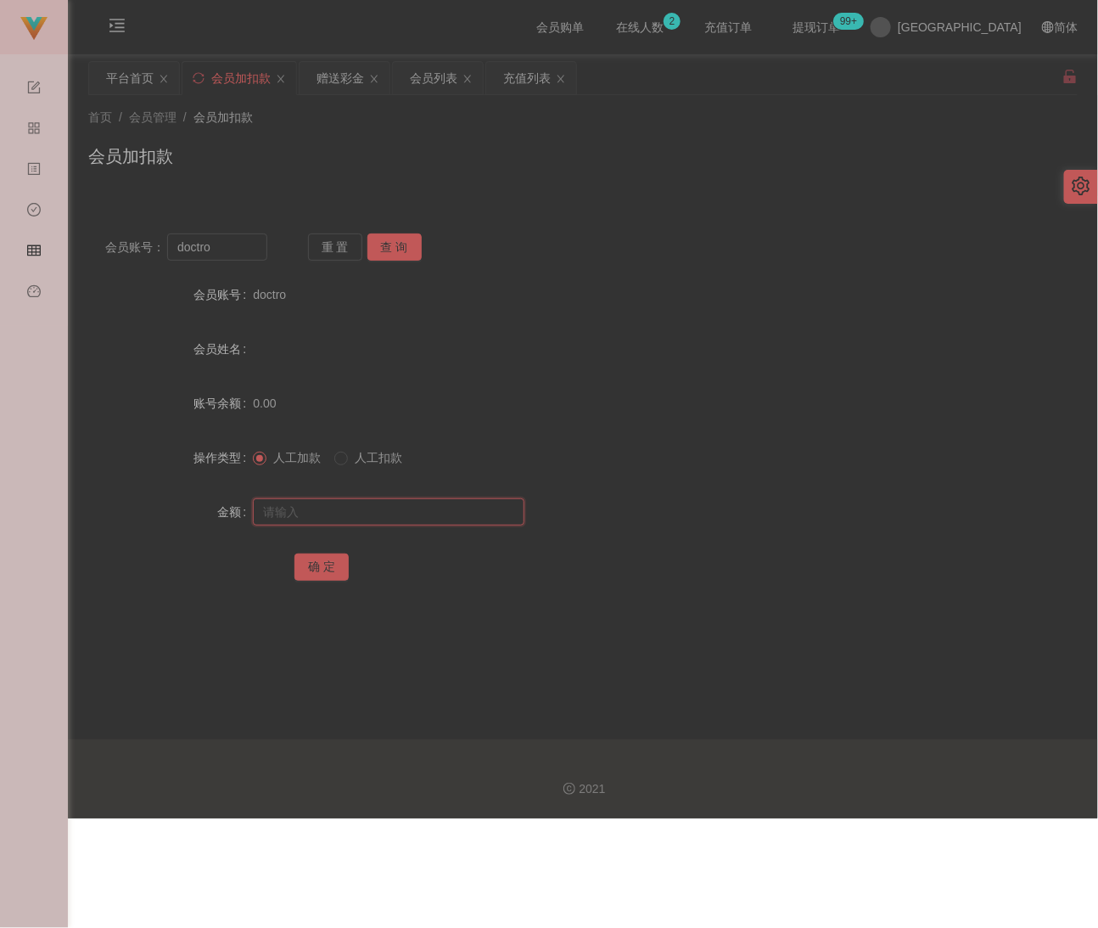
paste input "30"
type input "30"
click at [318, 563] on button "确 定" at bounding box center [322, 566] width 54 height 27
click at [230, 253] on input "doctro" at bounding box center [217, 246] width 100 height 27
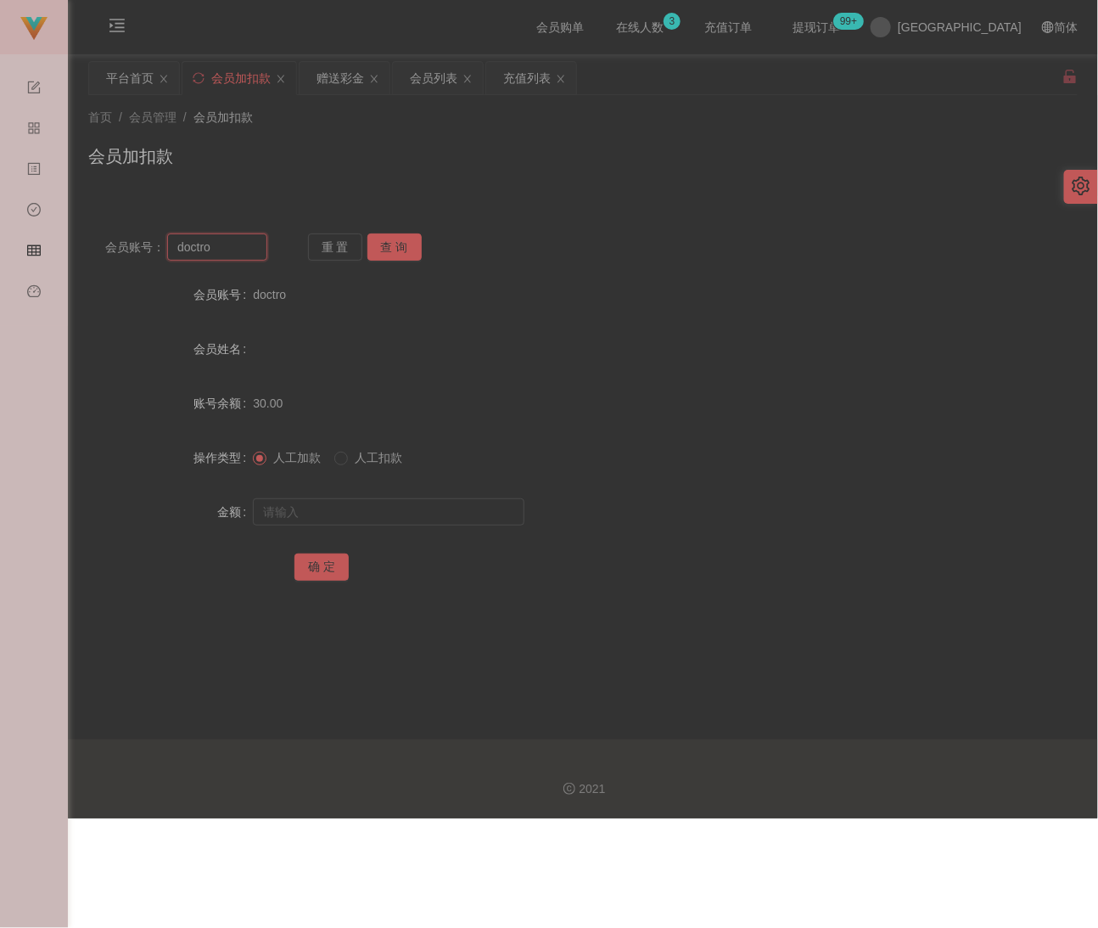
paste input "qq123"
type input "qq123"
click at [393, 248] on button "查 询" at bounding box center [395, 246] width 54 height 27
click at [352, 522] on input "text" at bounding box center [389, 511] width 272 height 27
type input "30"
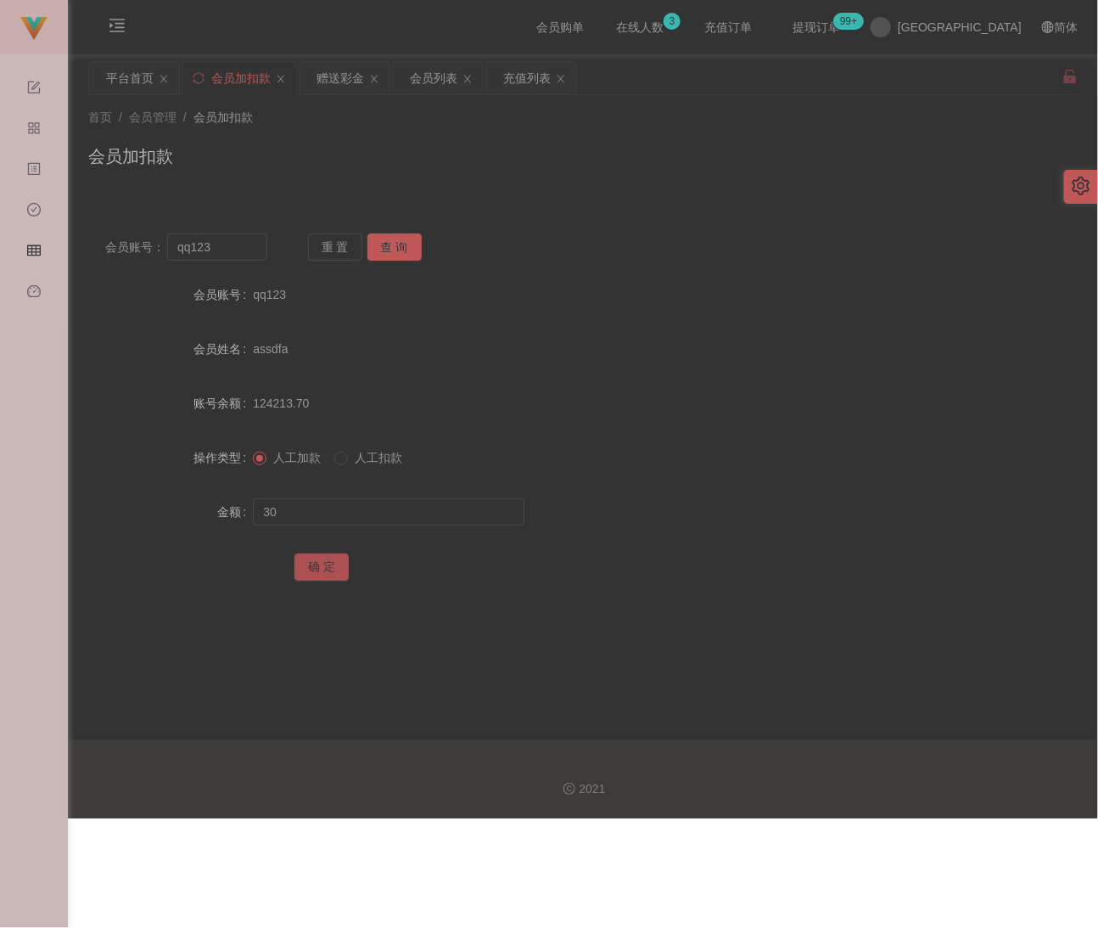
click at [324, 573] on button "确 定" at bounding box center [322, 566] width 54 height 27
click at [380, 143] on div "会员加扣款" at bounding box center [583, 162] width 990 height 39
click at [250, 243] on input "qq123" at bounding box center [217, 246] width 100 height 27
paste input "WW"
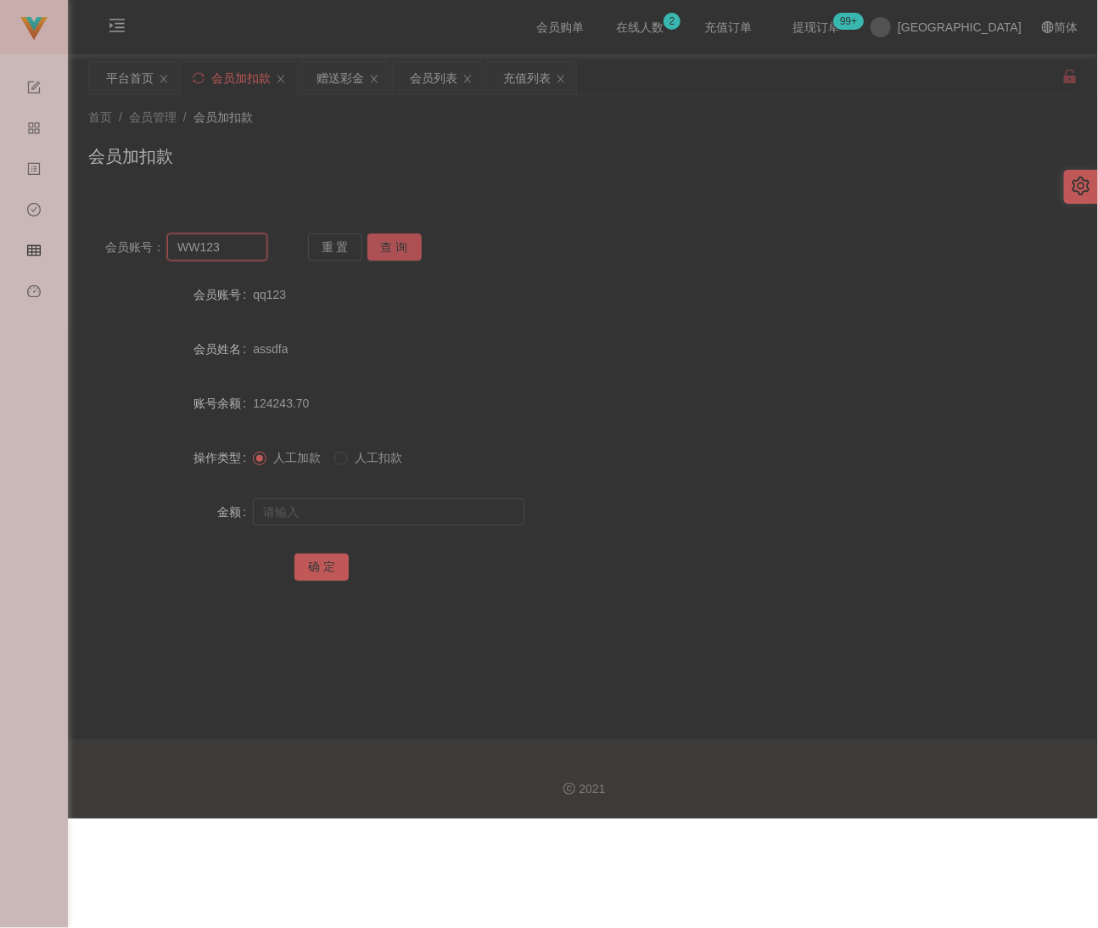
type input "WW123"
click at [393, 244] on button "查 询" at bounding box center [395, 246] width 54 height 27
click at [383, 518] on input "text" at bounding box center [389, 511] width 272 height 27
drag, startPoint x: 453, startPoint y: 518, endPoint x: 443, endPoint y: 520, distance: 10.5
click at [453, 518] on input "text" at bounding box center [389, 511] width 272 height 27
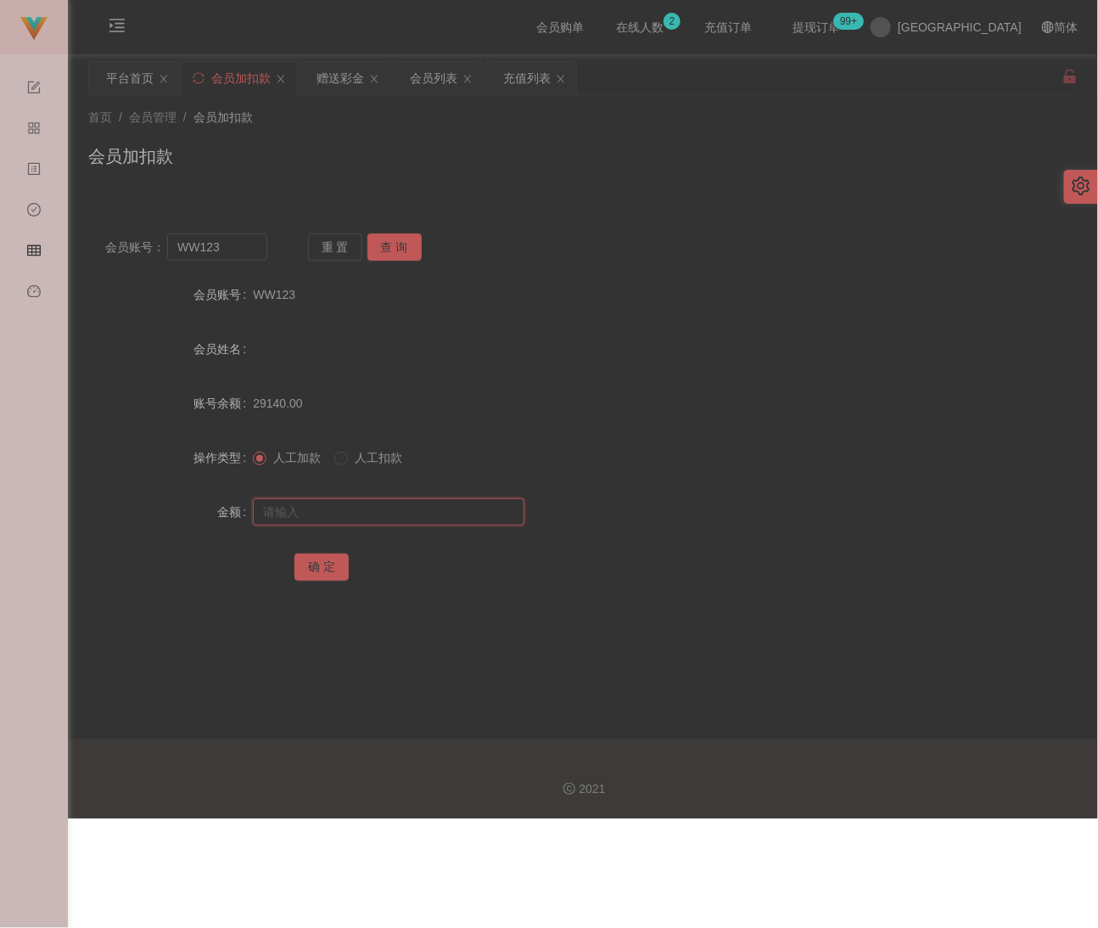
paste input "30"
type input "30"
click at [329, 564] on button "确 定" at bounding box center [322, 566] width 54 height 27
click at [439, 138] on div "首页 / 会员管理 / 会员加扣款 / 会员加扣款" at bounding box center [583, 146] width 990 height 74
click at [238, 250] on input "WW123" at bounding box center [217, 246] width 100 height 27
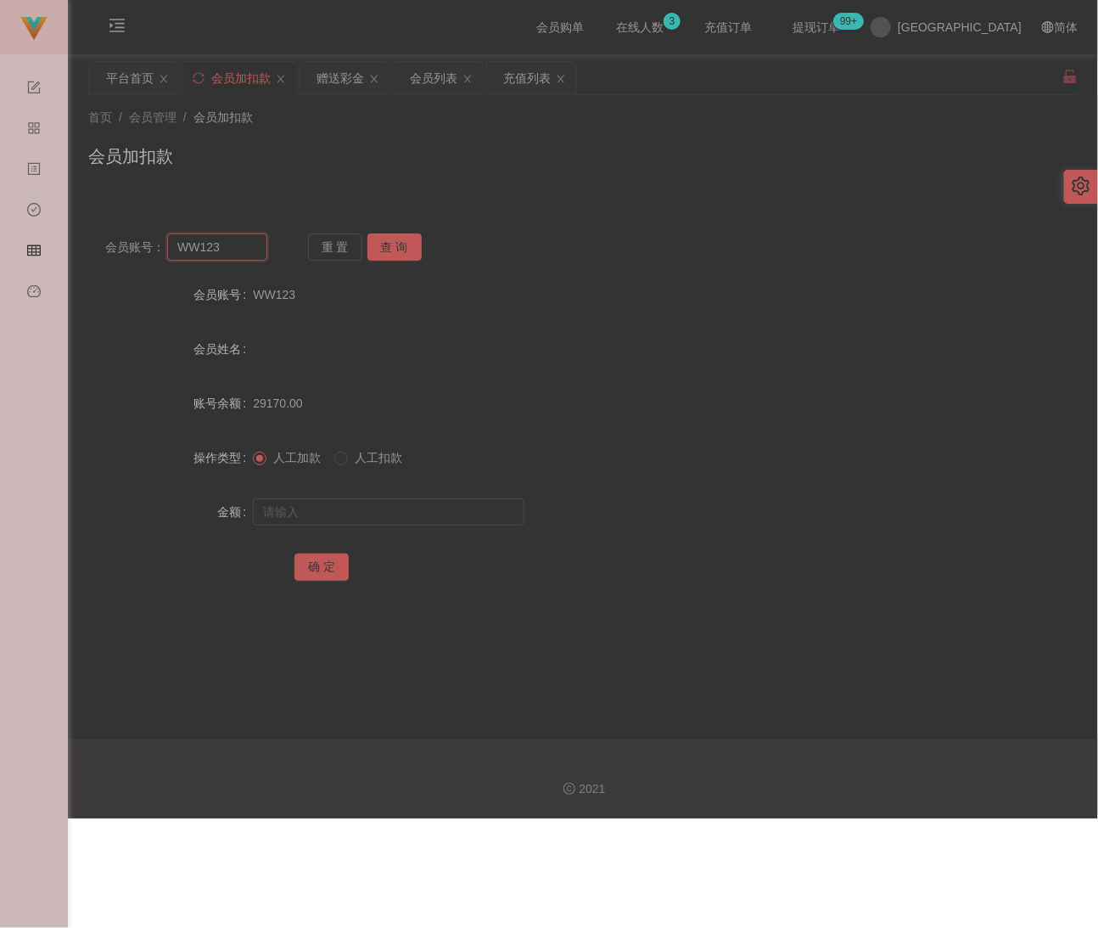
click at [238, 250] on input "WW123" at bounding box center [217, 246] width 100 height 27
paste input "qq"
type input "qq123"
click at [396, 240] on button "查 询" at bounding box center [395, 246] width 54 height 27
click at [342, 502] on input "text" at bounding box center [389, 511] width 272 height 27
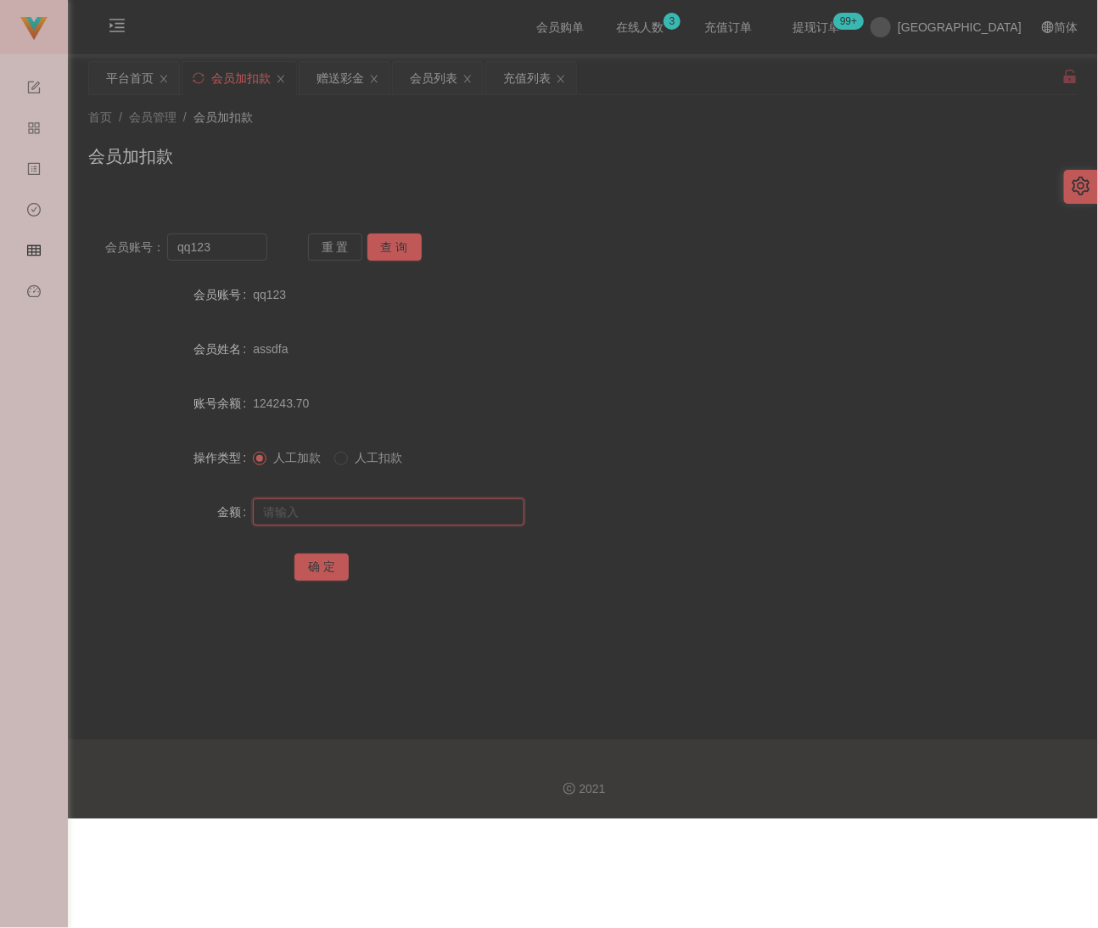
click at [434, 512] on input "text" at bounding box center [389, 511] width 272 height 27
paste input "30"
type input "30"
click at [326, 561] on button "确 定" at bounding box center [322, 566] width 54 height 27
click at [441, 150] on div "会员加扣款" at bounding box center [583, 162] width 990 height 39
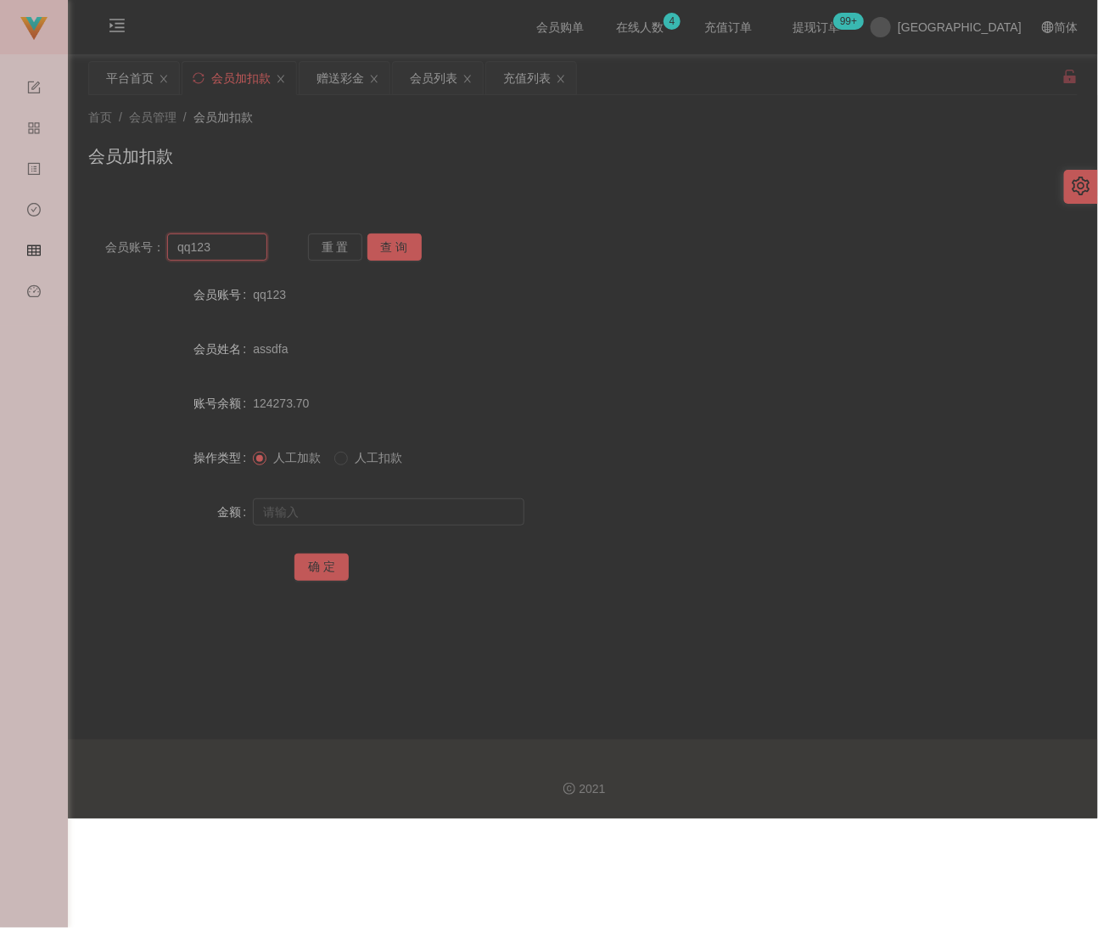
click at [225, 239] on input "qq123" at bounding box center [217, 246] width 100 height 27
paste input "ckkk"
type input "ckkk"
click at [402, 240] on button "查 询" at bounding box center [395, 246] width 54 height 27
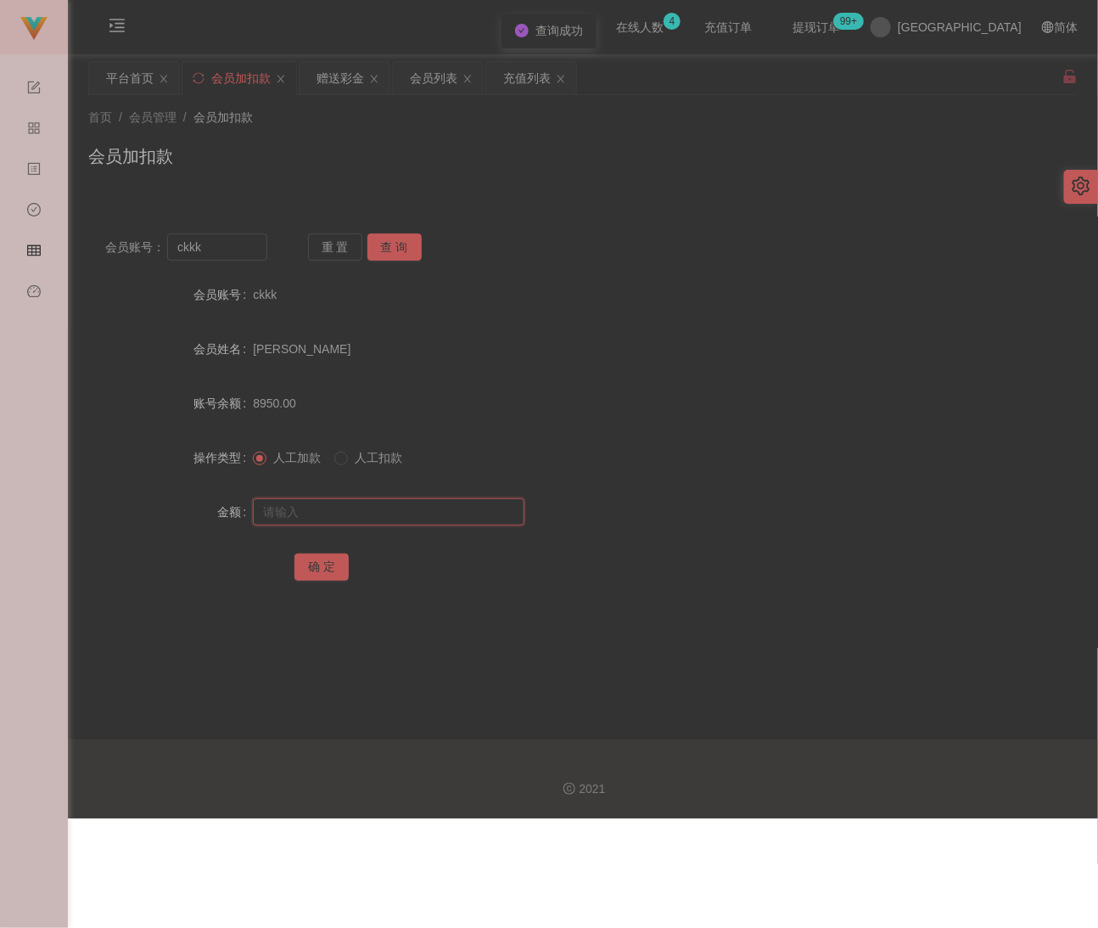
click at [375, 513] on input "text" at bounding box center [389, 511] width 272 height 27
type input "20"
click at [311, 569] on button "确 定" at bounding box center [322, 566] width 54 height 27
click at [255, 464] on span at bounding box center [260, 459] width 14 height 14
click at [255, 164] on div "会员加扣款" at bounding box center [583, 162] width 990 height 39
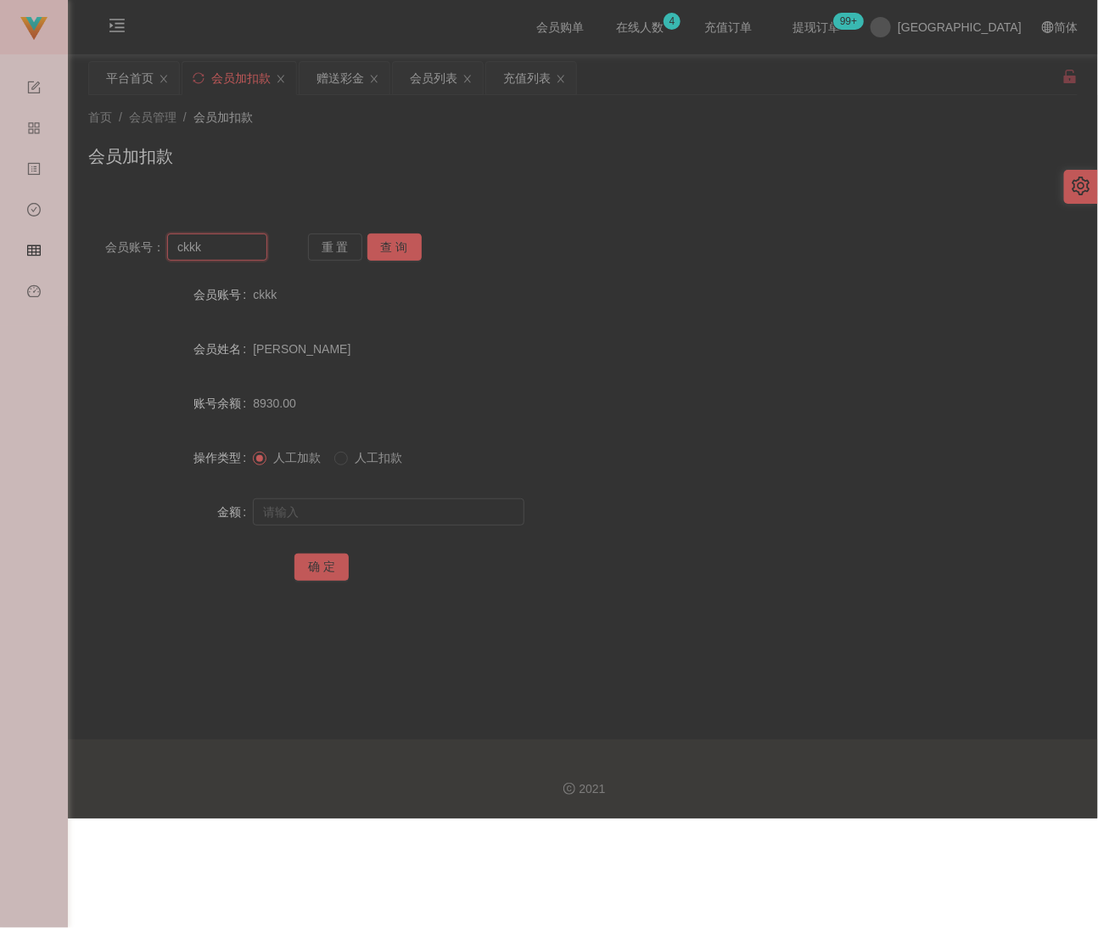
click at [224, 248] on input "ckkk" at bounding box center [217, 246] width 100 height 27
paste input "WW123"
type input "WW123"
click at [402, 247] on button "查 询" at bounding box center [395, 246] width 54 height 27
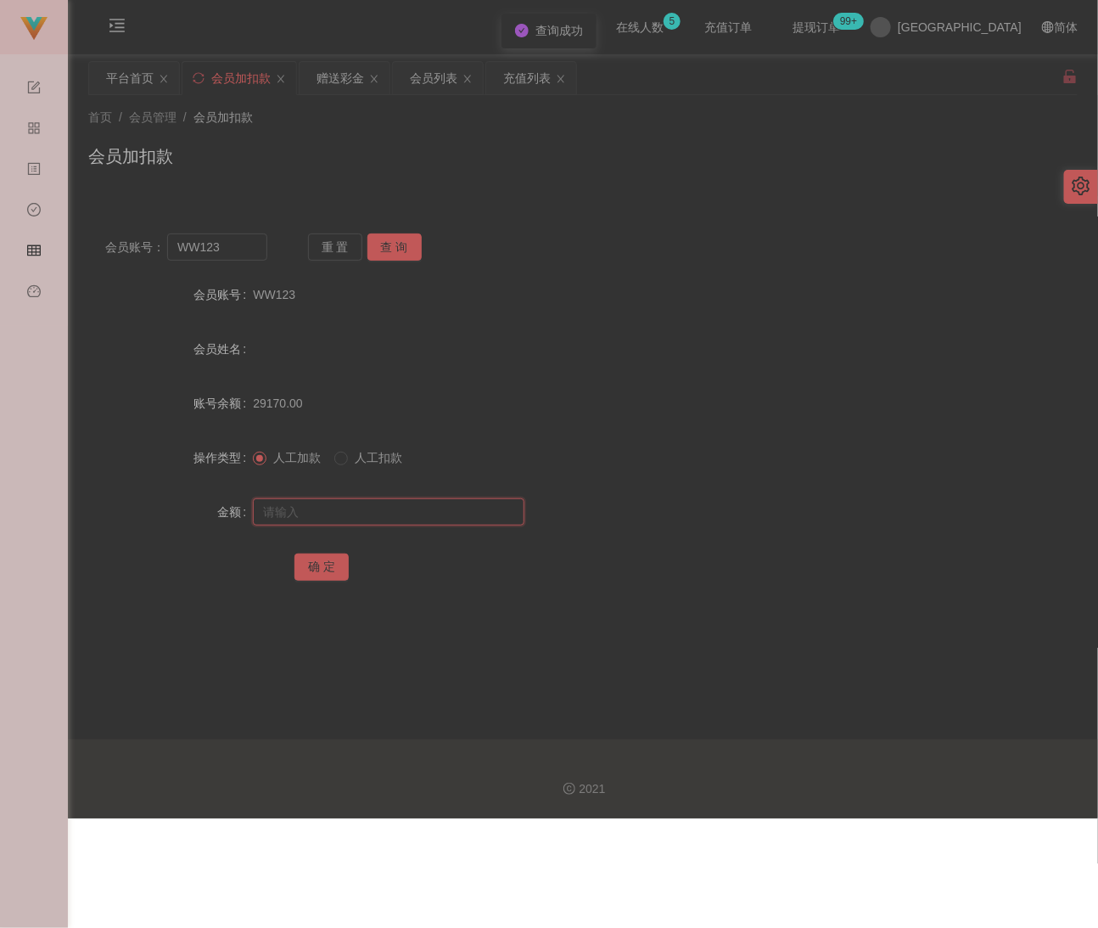
click at [377, 514] on input "text" at bounding box center [389, 511] width 272 height 27
type input "30"
click at [336, 574] on button "确 定" at bounding box center [322, 566] width 54 height 27
click at [234, 248] on input "WW123" at bounding box center [217, 246] width 100 height 27
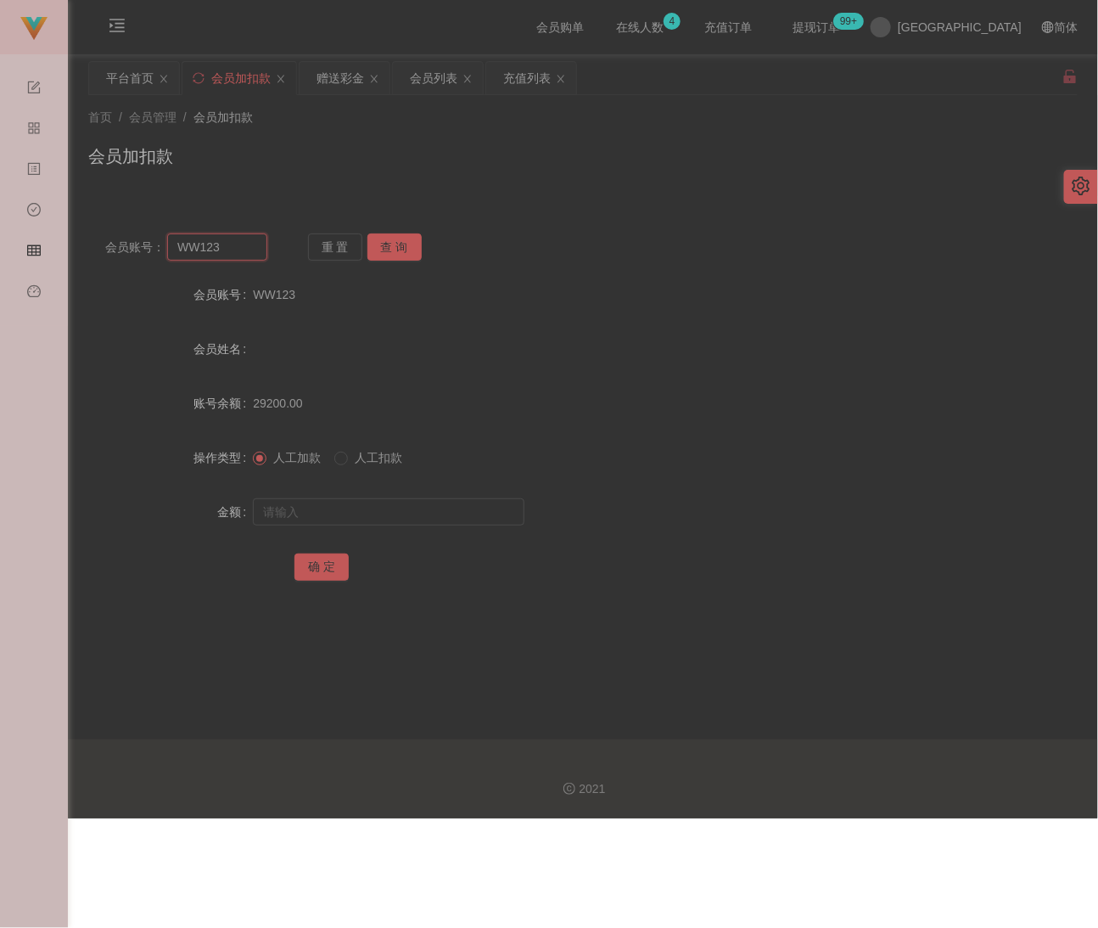
click at [234, 248] on input "WW123" at bounding box center [217, 246] width 100 height 27
paste input "wendy5858"
type input "wendy5858"
click at [390, 250] on button "查 询" at bounding box center [395, 246] width 54 height 27
click at [372, 492] on form "会员账号 wendy5858 会员姓名 账号余额 0.00 操作类型 人工加款 人工扣款 金额 确 定" at bounding box center [583, 431] width 990 height 306
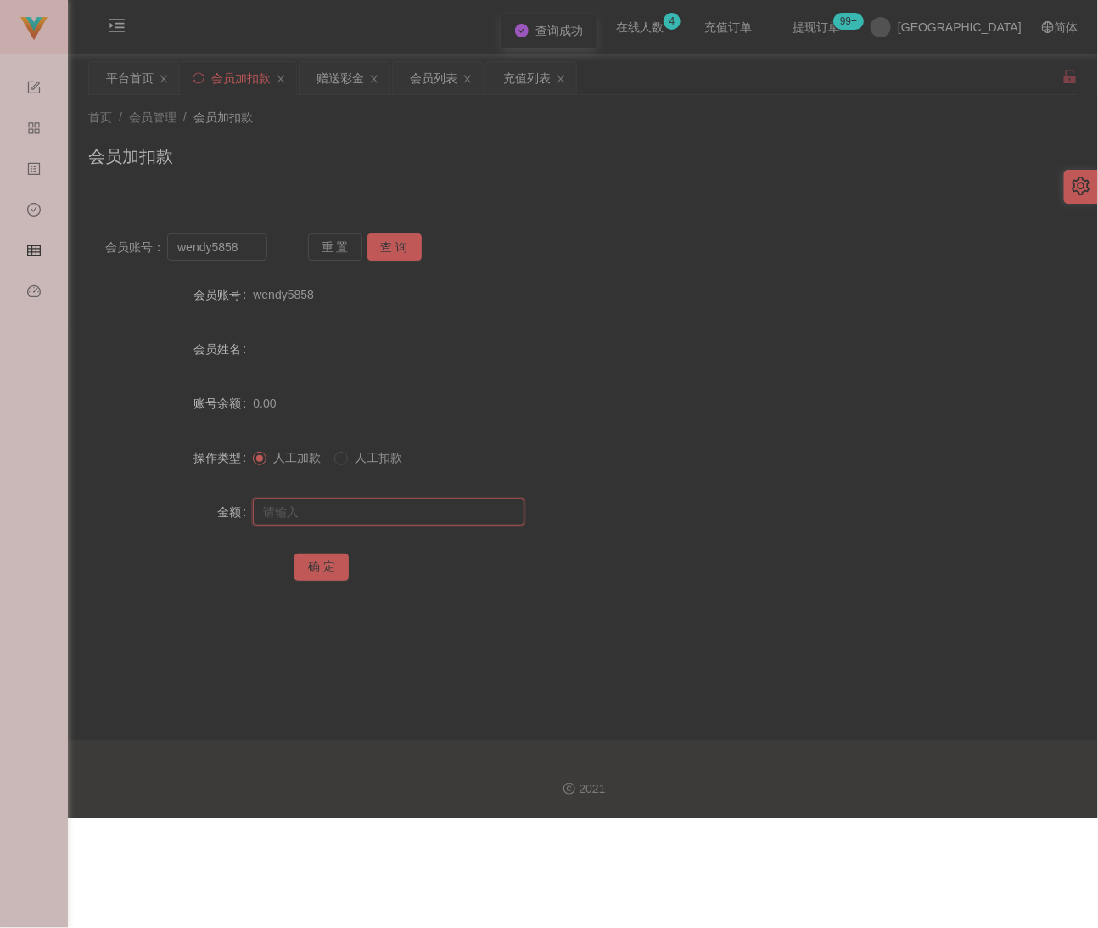
click at [364, 509] on input "text" at bounding box center [389, 511] width 272 height 27
type input "30"
click at [324, 573] on button "确 定" at bounding box center [322, 566] width 54 height 27
click at [587, 179] on div "会员加扣款" at bounding box center [583, 162] width 990 height 39
click at [238, 244] on input "wendy5858" at bounding box center [217, 246] width 100 height 27
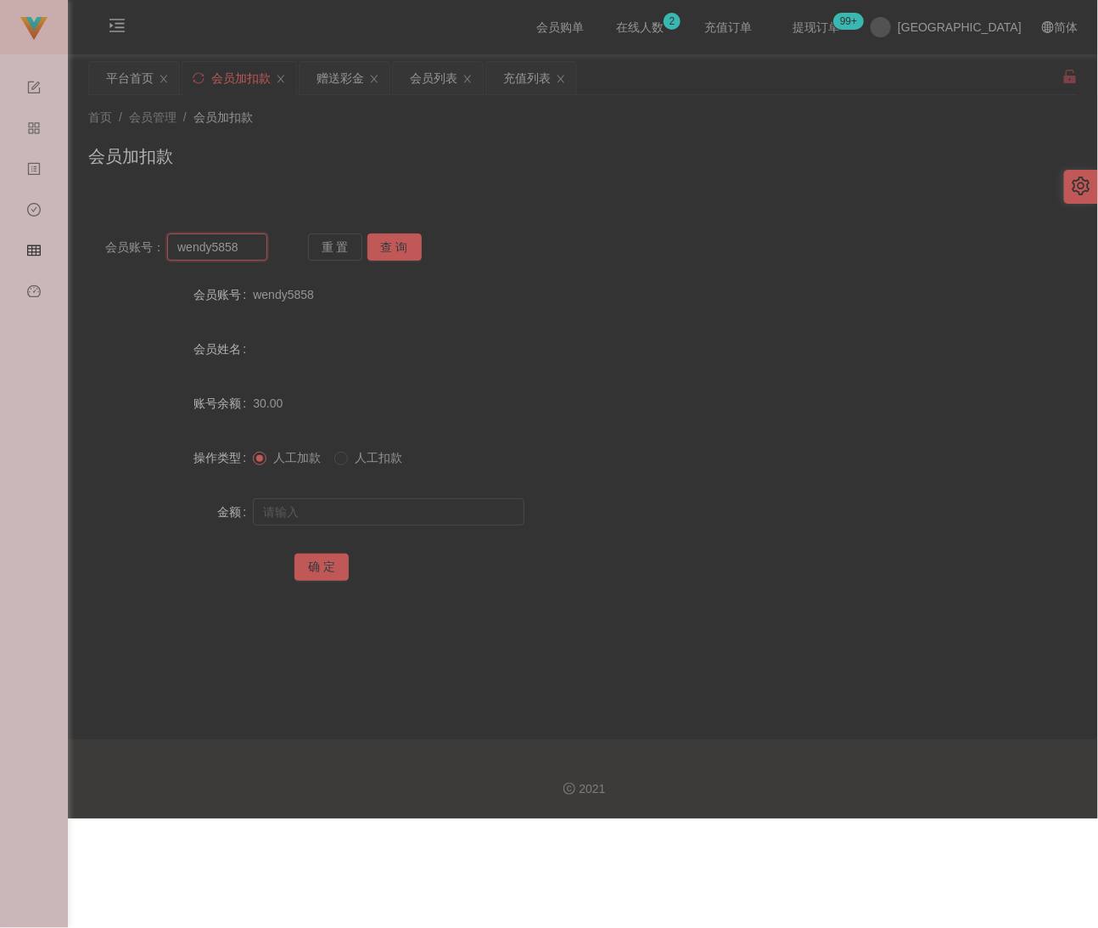
click at [238, 244] on input "wendy5858" at bounding box center [217, 246] width 100 height 27
paste input "0183928602"
type input "0183928602"
click at [375, 240] on button "查 询" at bounding box center [395, 246] width 54 height 27
click at [377, 510] on input "text" at bounding box center [389, 511] width 272 height 27
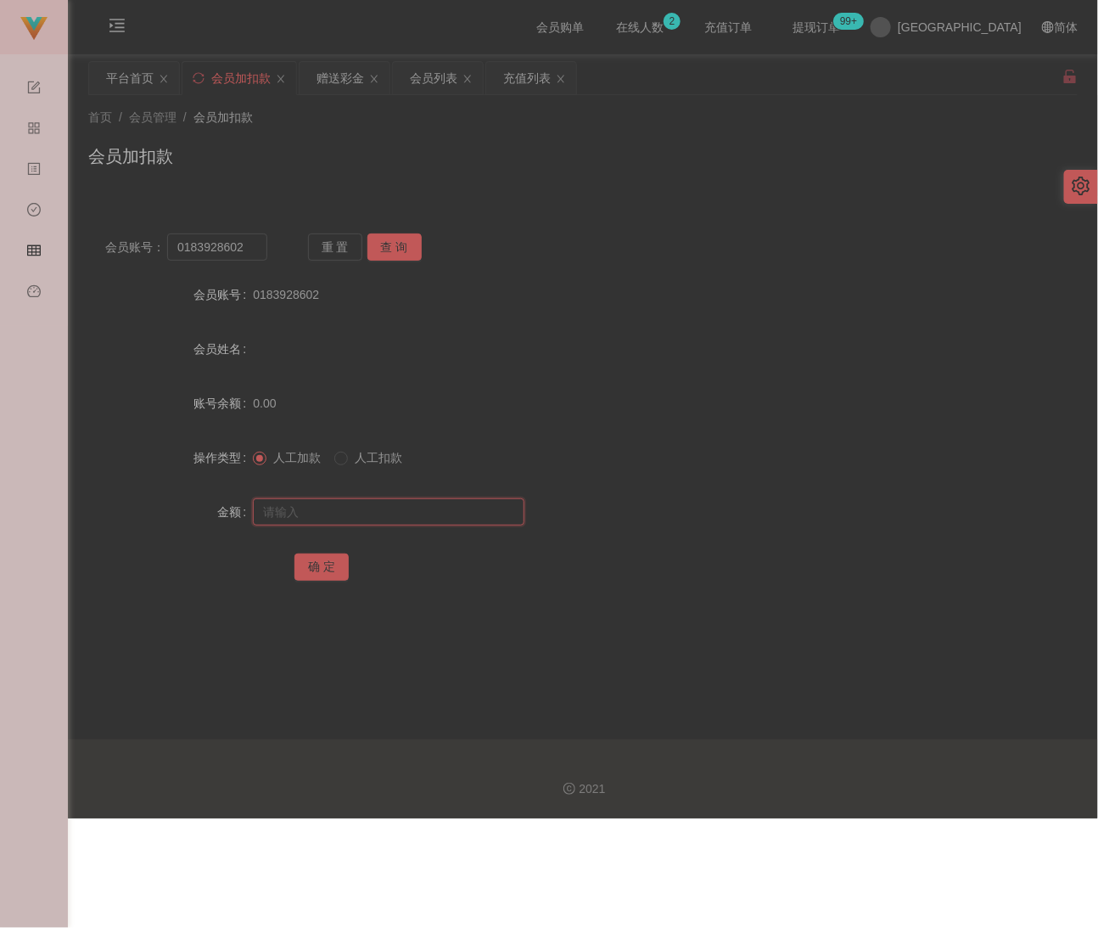
click at [446, 510] on input "text" at bounding box center [389, 511] width 272 height 27
paste input "30"
type input "30"
click at [344, 563] on button "确 定" at bounding box center [322, 566] width 54 height 27
click at [492, 158] on div "会员加扣款" at bounding box center [583, 162] width 990 height 39
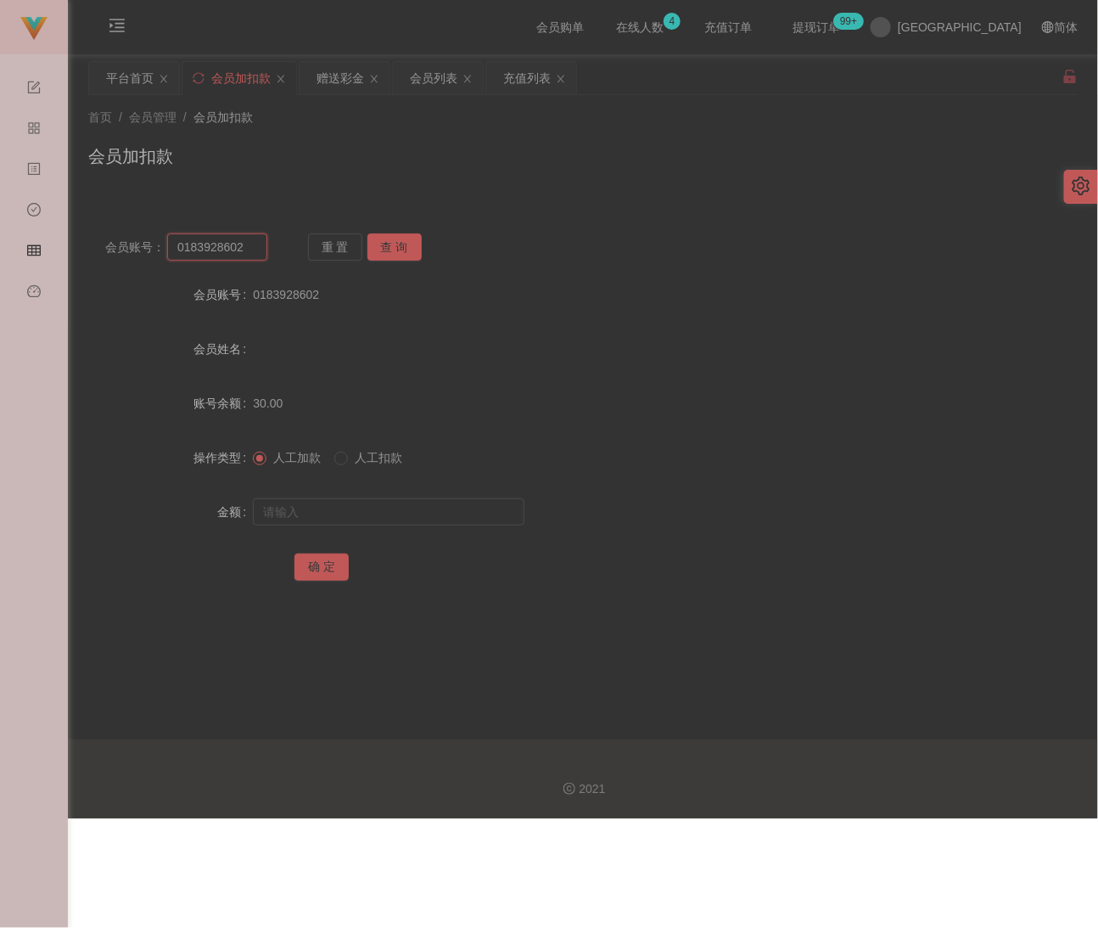
click at [239, 244] on input "0183928602" at bounding box center [217, 246] width 100 height 27
click at [239, 242] on input "0183928602" at bounding box center [217, 246] width 100 height 27
click at [253, 248] on input "0183928602" at bounding box center [217, 246] width 100 height 27
click at [253, 247] on input "0183928602" at bounding box center [217, 246] width 100 height 27
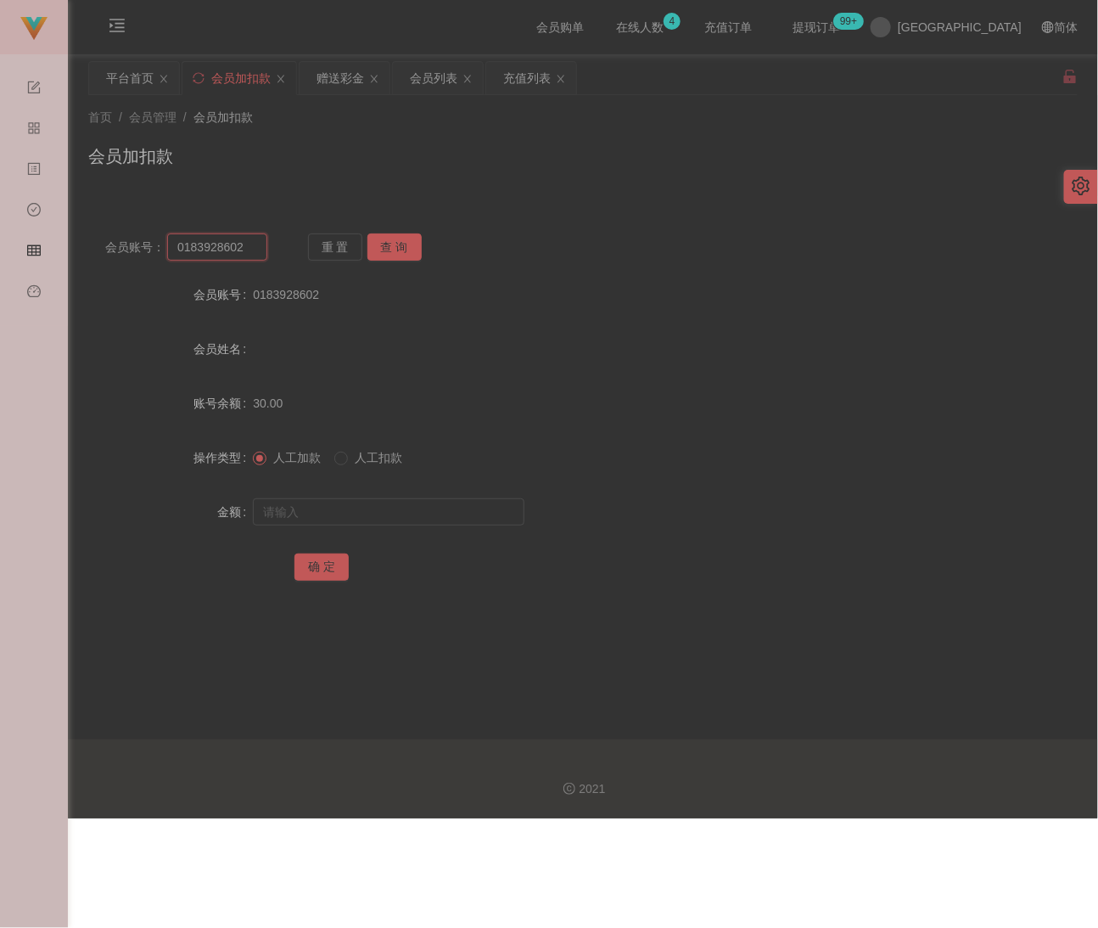
paste input "qq123"
type input "qq123"
click at [407, 247] on button "查 询" at bounding box center [395, 246] width 54 height 27
click at [407, 512] on input "text" at bounding box center [389, 511] width 272 height 27
type input "30"
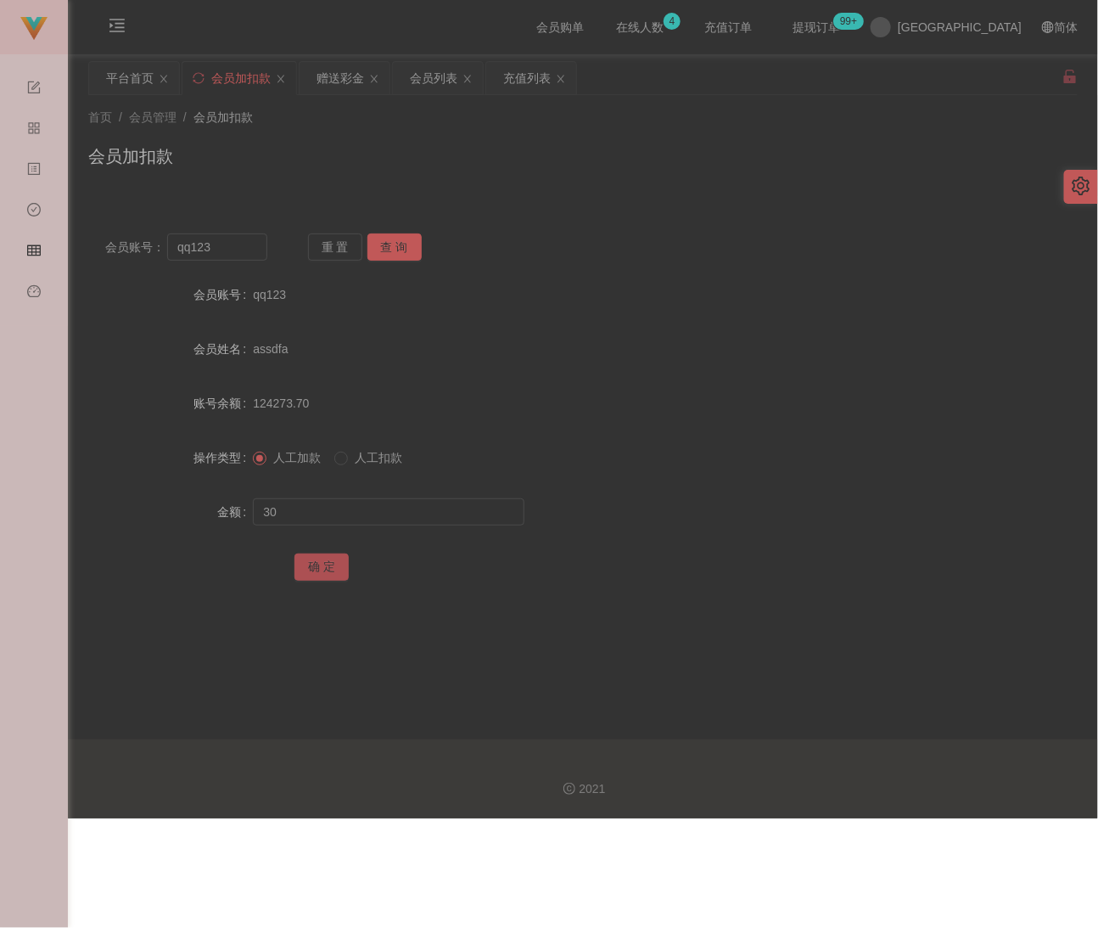
click at [311, 558] on button "确 定" at bounding box center [322, 566] width 54 height 27
click at [222, 243] on input "qq123" at bounding box center [217, 246] width 100 height 27
click at [222, 242] on input "qq123" at bounding box center [217, 246] width 100 height 27
click at [217, 243] on input "qq123" at bounding box center [217, 246] width 100 height 27
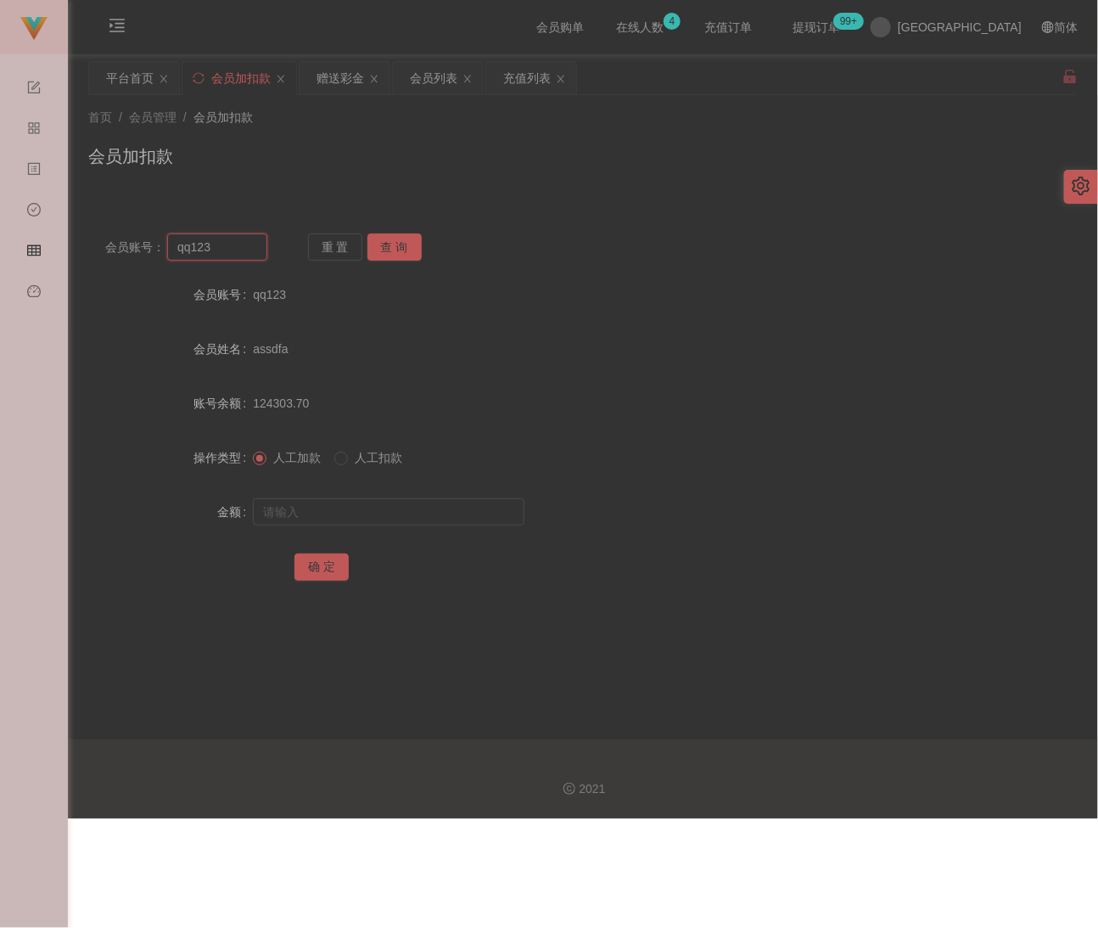
click at [217, 243] on input "qq123" at bounding box center [217, 246] width 100 height 27
paste input "yongpeng"
type input "yongpeng123"
click at [388, 248] on button "查 询" at bounding box center [395, 246] width 54 height 27
click at [370, 514] on input "text" at bounding box center [389, 511] width 272 height 27
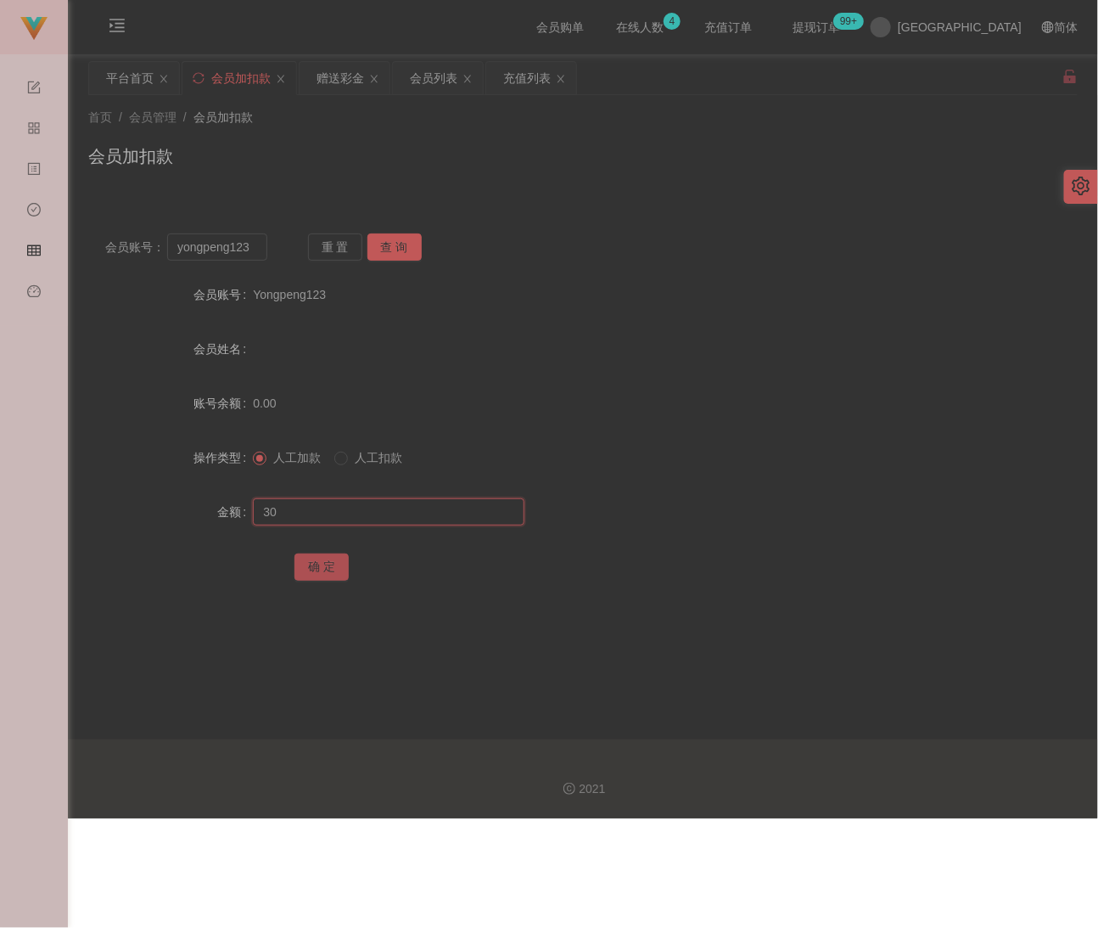
type input "30"
click at [331, 563] on button "确 定" at bounding box center [322, 566] width 54 height 27
click at [336, 135] on div "首页 / 会员管理 / 会员加扣款 / 会员加扣款" at bounding box center [583, 146] width 990 height 74
click at [229, 238] on input "yongpeng123" at bounding box center [217, 246] width 100 height 27
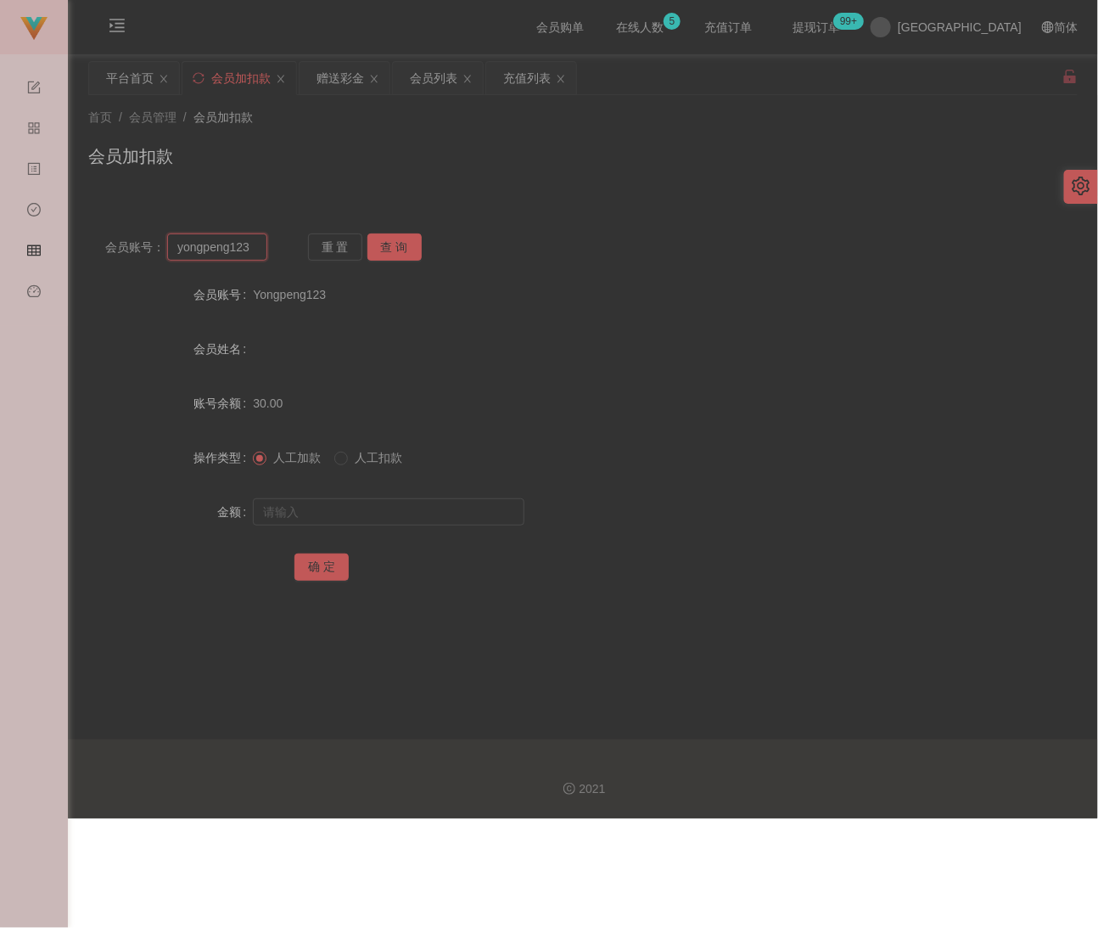
paste input "qq"
type input "qq123"
drag, startPoint x: 383, startPoint y: 244, endPoint x: 383, endPoint y: 255, distance: 11.0
click at [383, 244] on button "查 询" at bounding box center [395, 246] width 54 height 27
click at [368, 512] on input "text" at bounding box center [389, 511] width 272 height 27
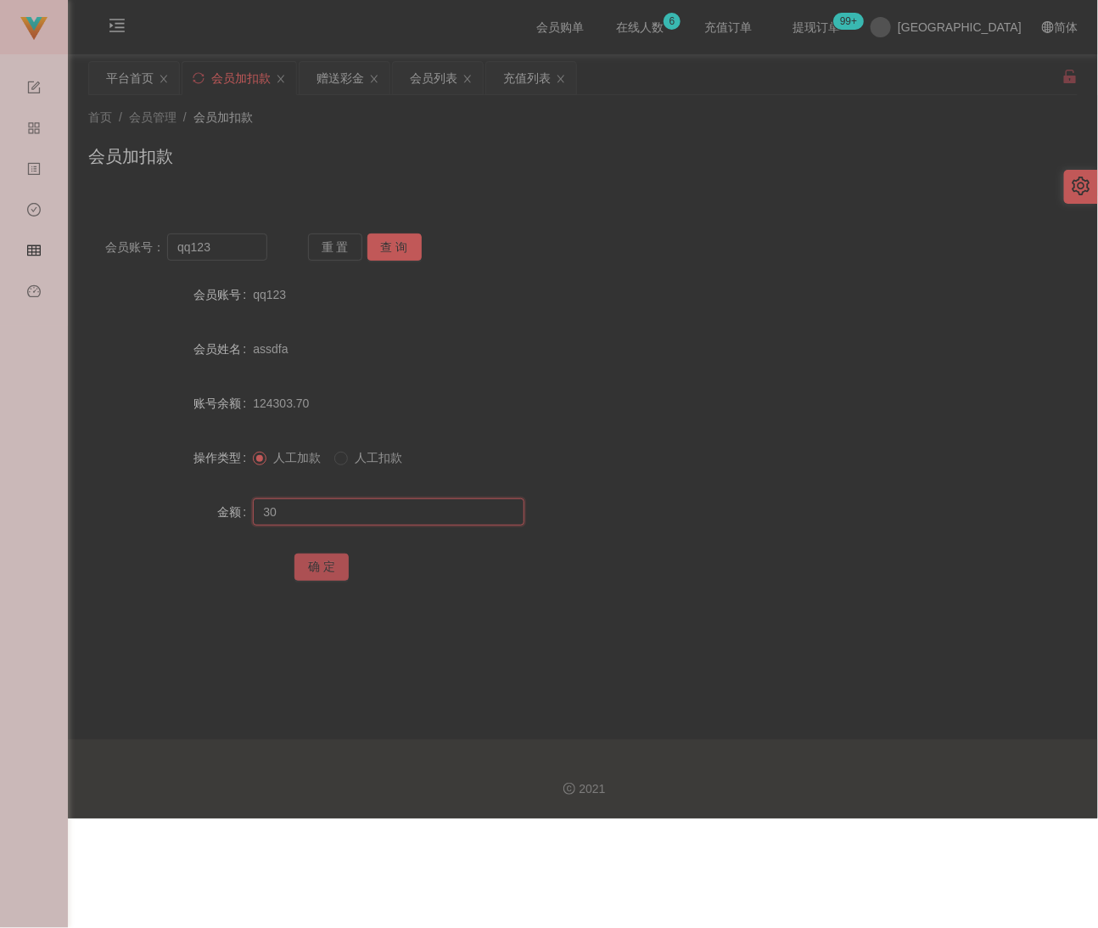
type input "30"
click at [323, 564] on button "确 定" at bounding box center [322, 566] width 54 height 27
click at [390, 138] on div "首页 / 会员管理 / 会员加扣款 / 会员加扣款" at bounding box center [583, 146] width 990 height 74
click at [233, 244] on input "qq123" at bounding box center [217, 246] width 100 height 27
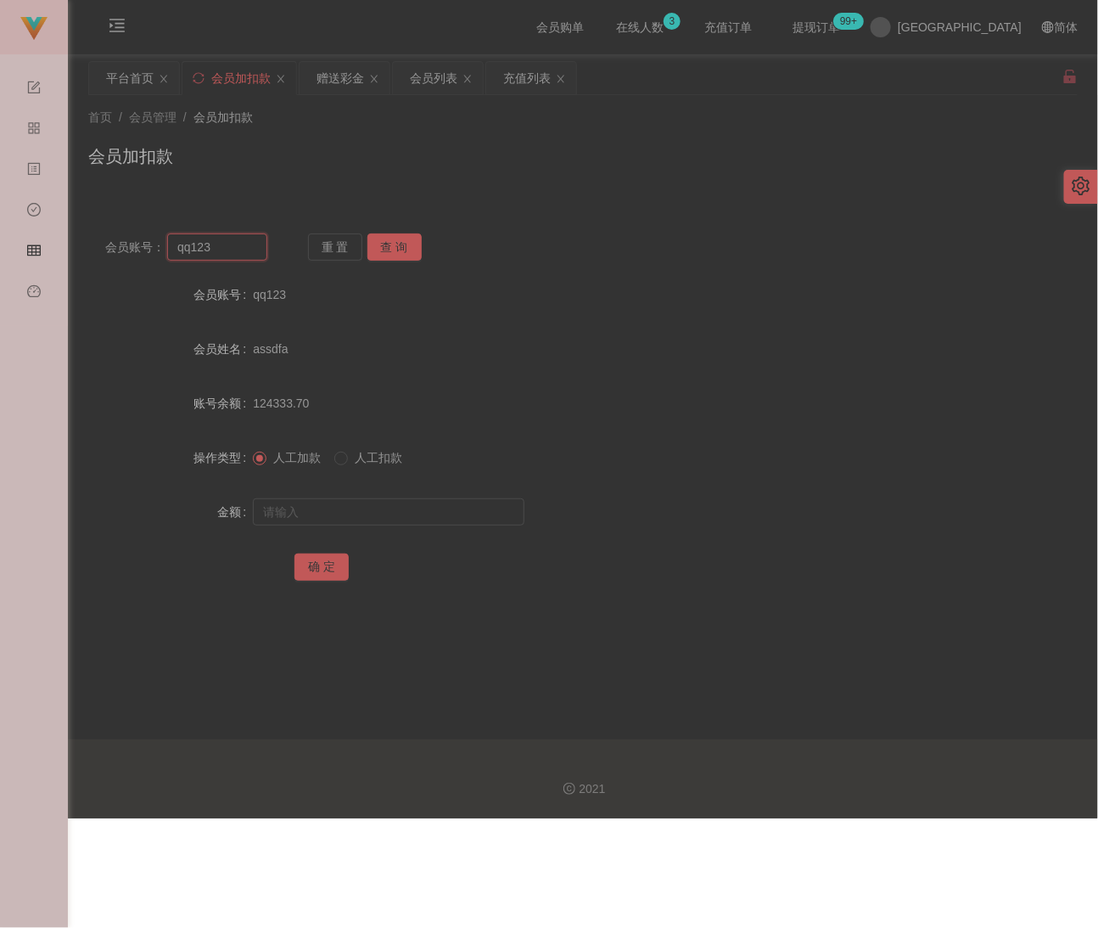
paste input "0173672239"
type input "0173672239"
click at [388, 247] on button "查 询" at bounding box center [395, 246] width 54 height 27
click at [334, 500] on input "text" at bounding box center [389, 511] width 272 height 27
type input "30"
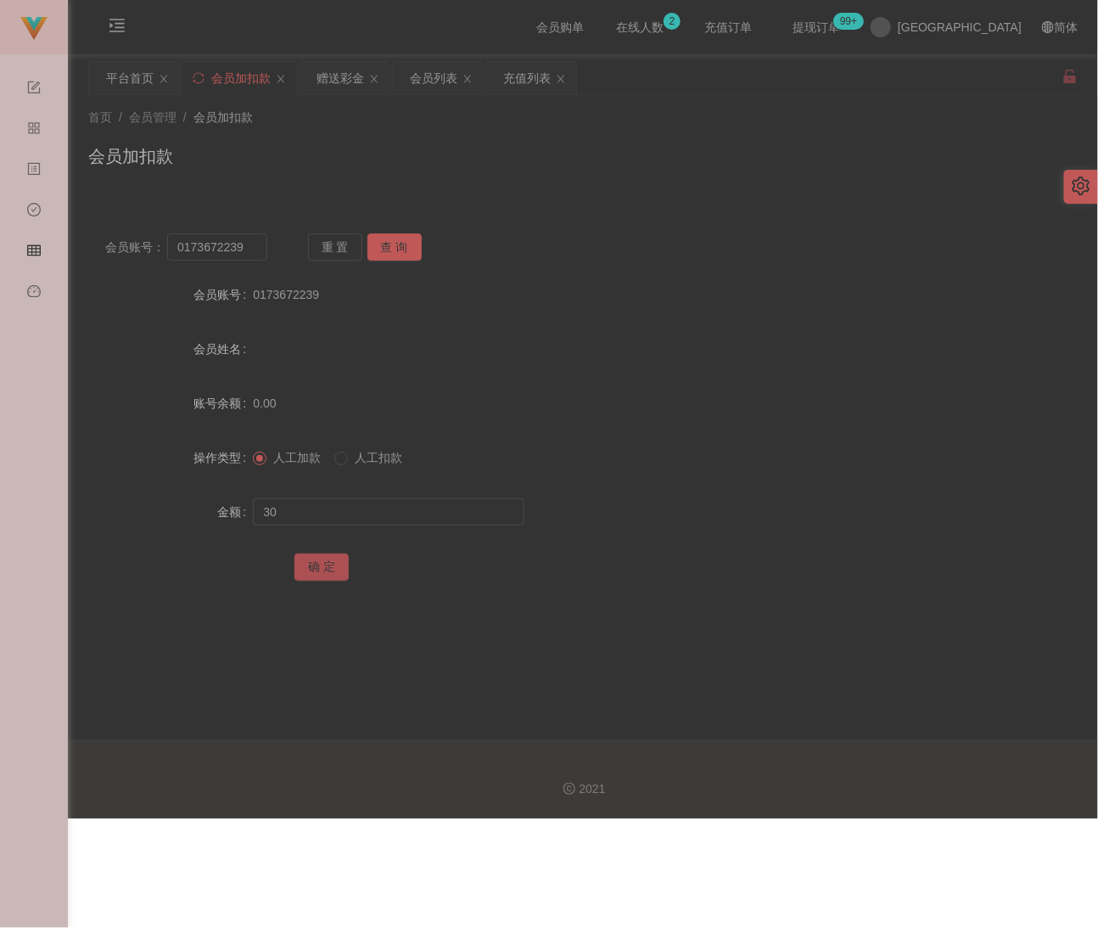
click at [327, 570] on button "确 定" at bounding box center [322, 566] width 54 height 27
click at [439, 143] on div "会员加扣款" at bounding box center [583, 162] width 990 height 39
click at [245, 252] on input "0173672239" at bounding box center [217, 246] width 100 height 27
paste input "Aaa666"
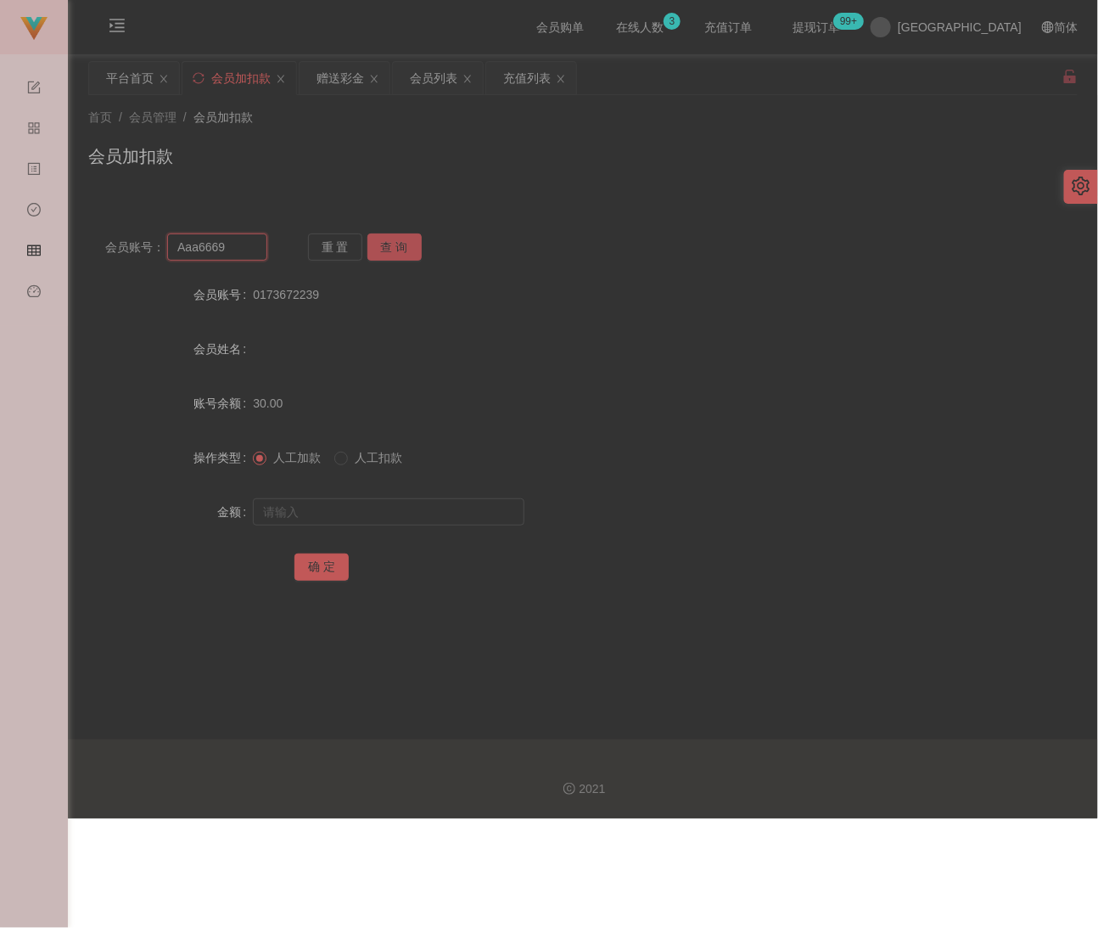
type input "Aaa6669"
click at [403, 255] on button "查 询" at bounding box center [395, 246] width 54 height 27
click at [362, 505] on input "text" at bounding box center [389, 511] width 272 height 27
type input "30"
click at [336, 573] on button "确 定" at bounding box center [322, 566] width 54 height 27
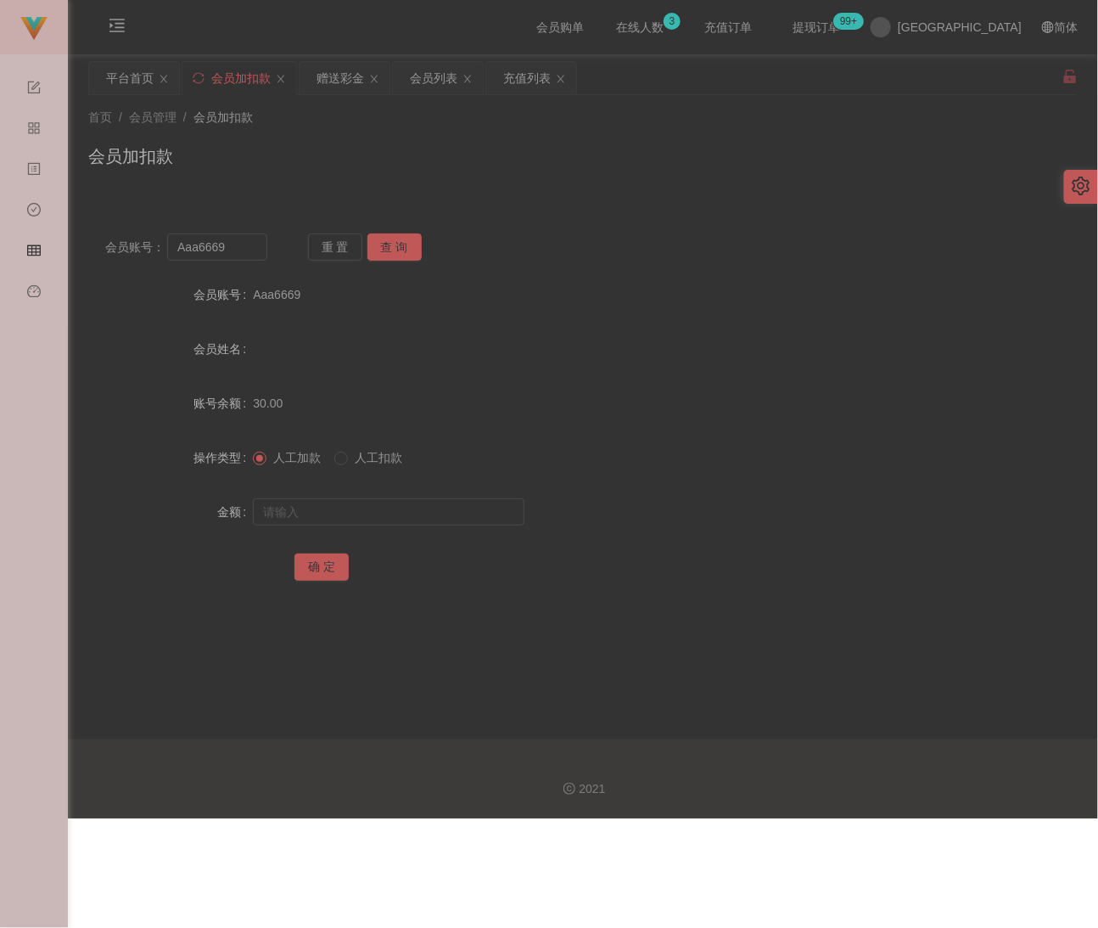
click at [441, 131] on div "首页 / 会员管理 / 会员加扣款 / 会员加扣款" at bounding box center [583, 146] width 990 height 74
click at [233, 252] on input "Aaa6669" at bounding box center [217, 246] width 100 height 27
paste input "Leekien5366"
type input "Leekien5366"
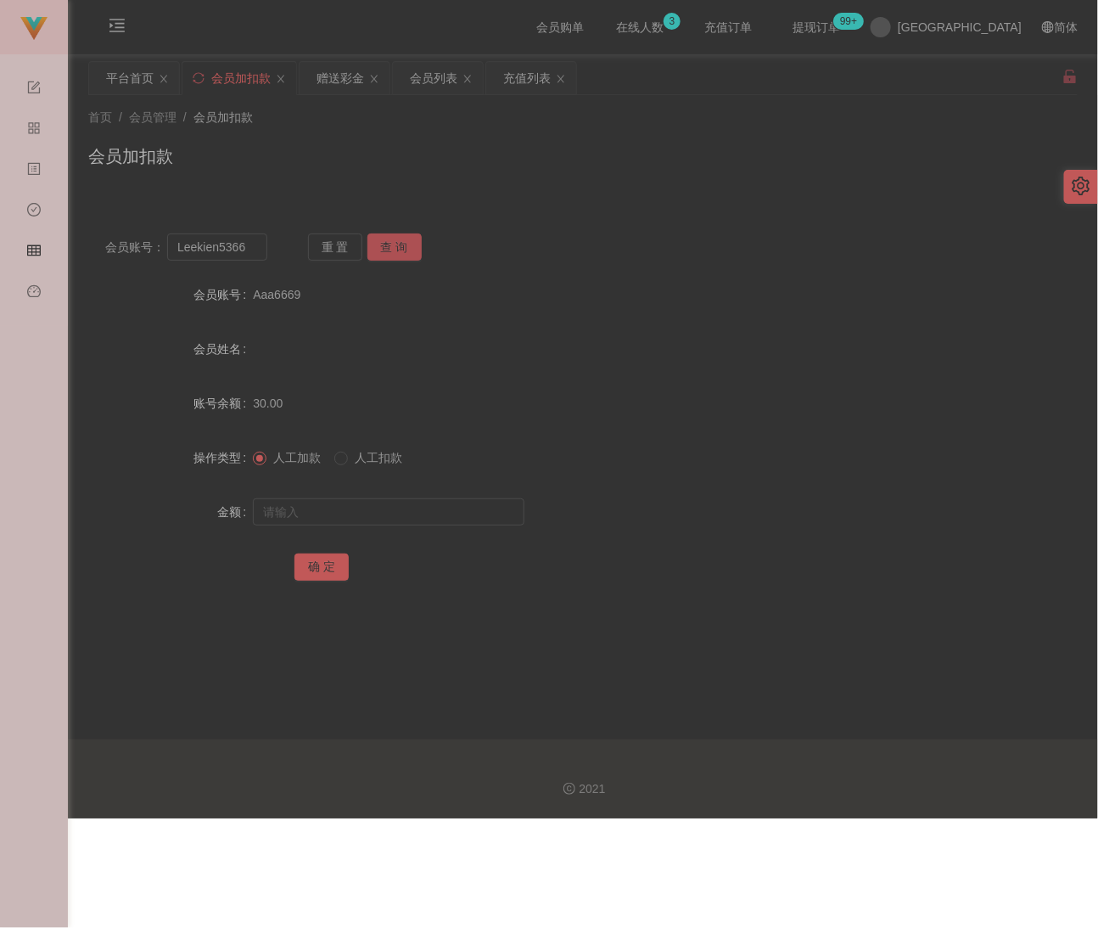
click at [397, 255] on button "查 询" at bounding box center [395, 246] width 54 height 27
click at [387, 509] on input "text" at bounding box center [389, 511] width 272 height 27
type input "30"
click at [341, 561] on button "确 定" at bounding box center [322, 566] width 54 height 27
click at [438, 186] on div "首页 / 会员管理 / 会员加扣款 / 会员加扣款" at bounding box center [583, 145] width 1030 height 101
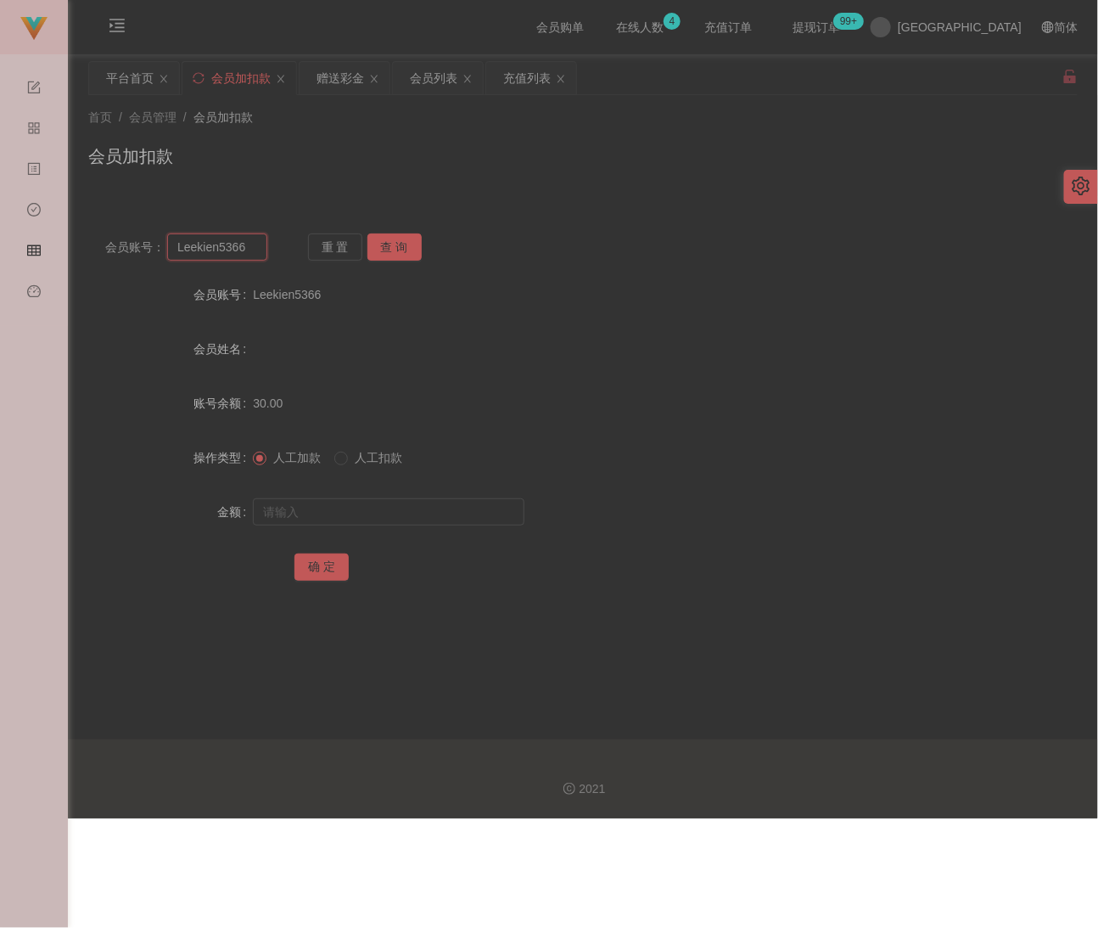
click at [250, 250] on input "Leekien5366" at bounding box center [217, 246] width 100 height 27
click at [250, 248] on input "Leekien5366" at bounding box center [217, 246] width 100 height 27
paste input "entahpaper"
type input "entahpaper"
click at [387, 247] on button "查 询" at bounding box center [395, 246] width 54 height 27
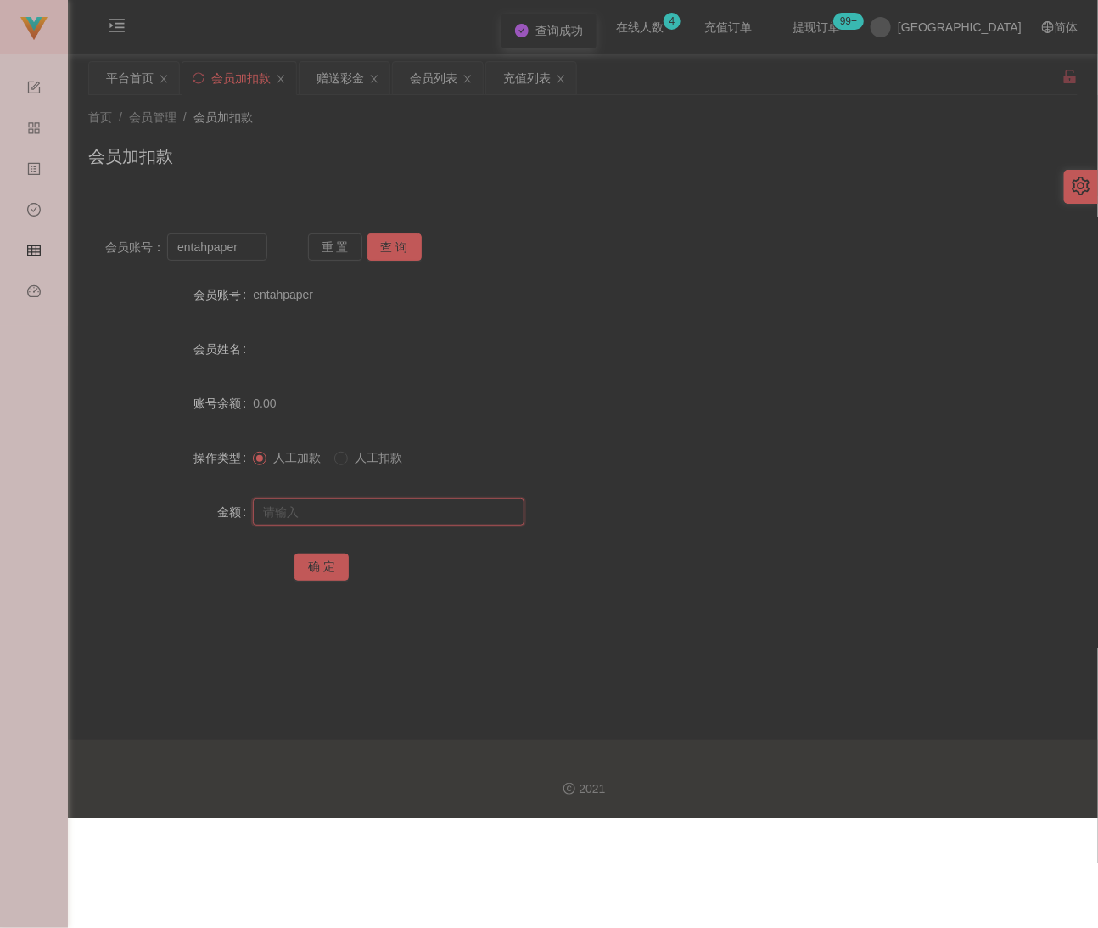
click at [393, 515] on input "text" at bounding box center [389, 511] width 272 height 27
click at [433, 520] on input "text" at bounding box center [389, 511] width 272 height 27
paste input "30"
type input "30"
click at [322, 555] on button "确 定" at bounding box center [322, 566] width 54 height 27
